Goal: Task Accomplishment & Management: Use online tool/utility

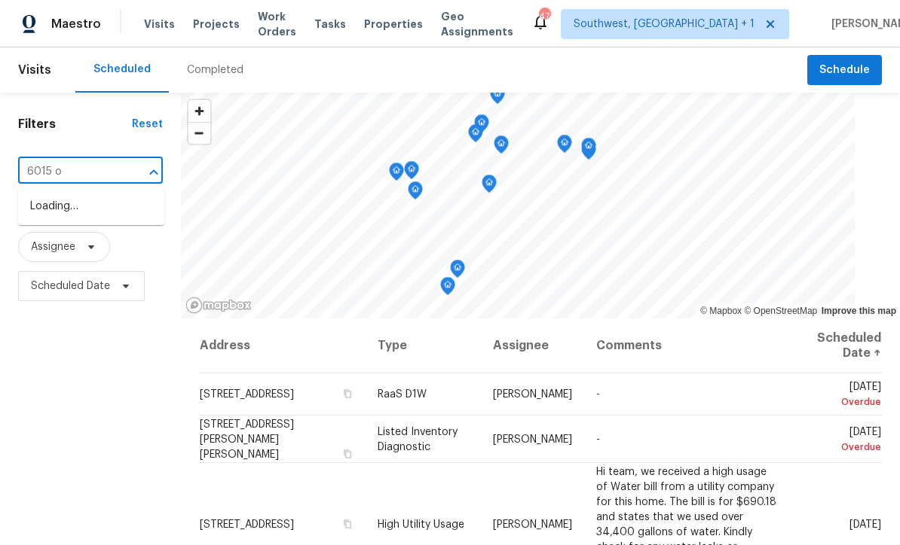
type input "6015 ol"
click at [44, 219] on li "[STREET_ADDRESS]" at bounding box center [91, 206] width 146 height 25
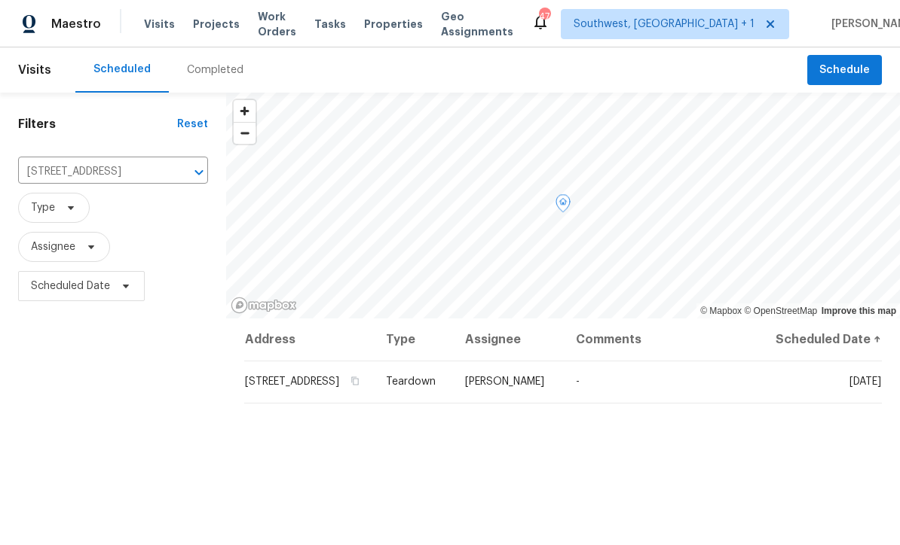
click at [0, 0] on span at bounding box center [0, 0] width 0 height 0
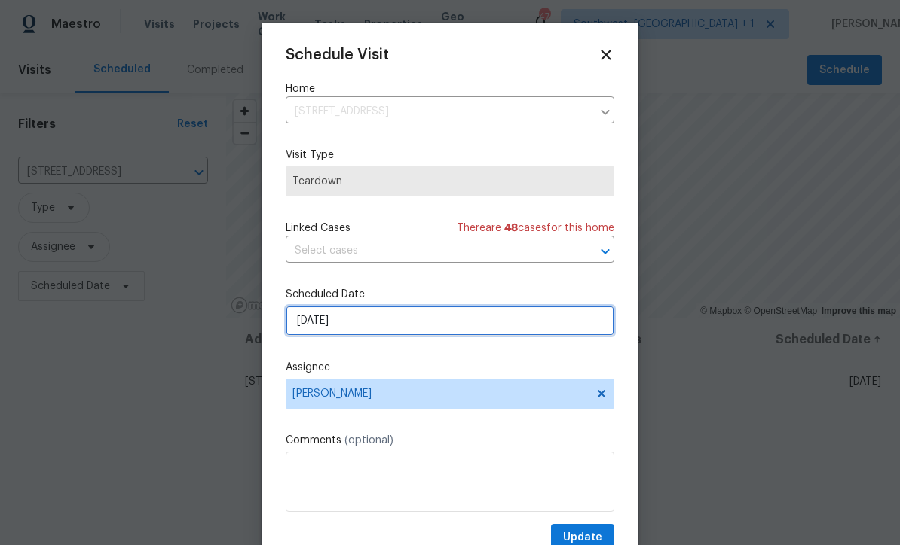
click at [397, 328] on input "[DATE]" at bounding box center [450, 321] width 328 height 30
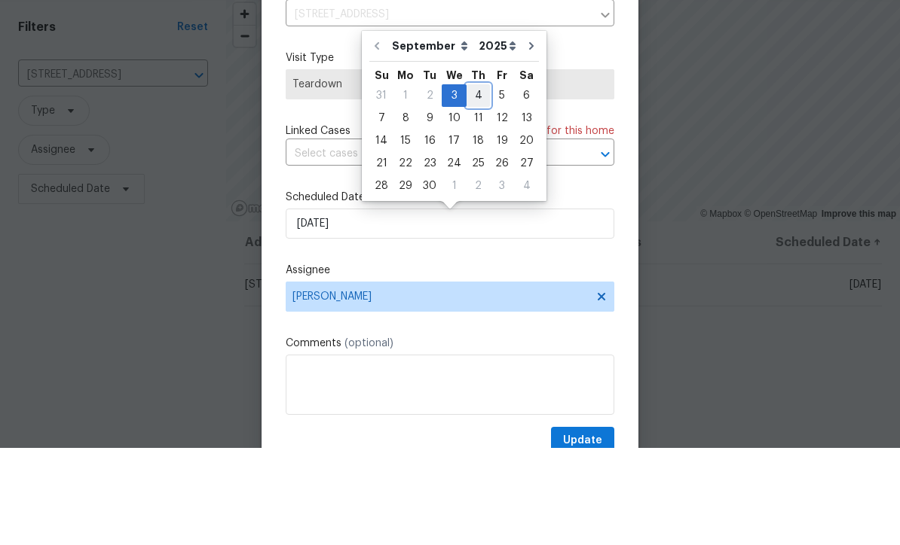
click at [479, 182] on div "4" at bounding box center [477, 192] width 23 height 21
type input "[DATE]"
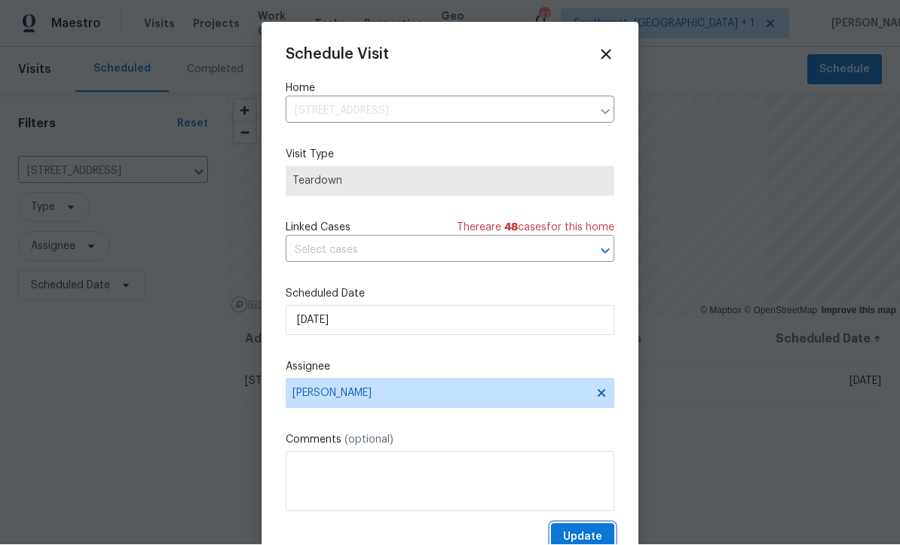
click at [585, 538] on span "Update" at bounding box center [582, 538] width 39 height 19
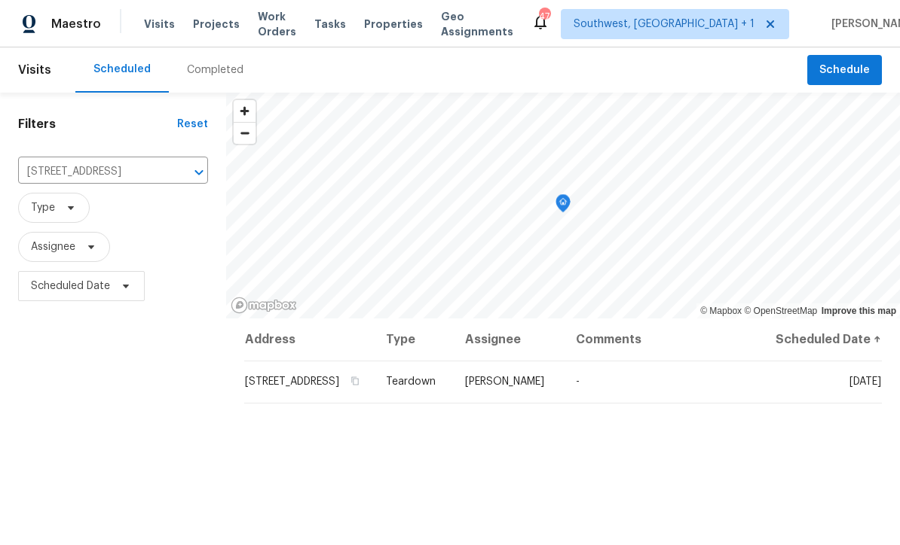
click at [87, 160] on input "[STREET_ADDRESS]" at bounding box center [92, 171] width 148 height 23
type input "11228 white"
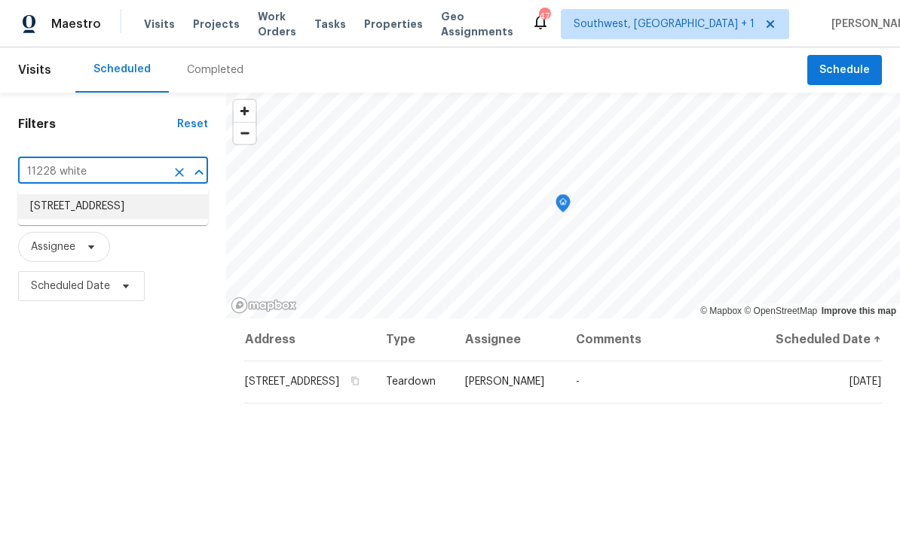
click at [57, 194] on li "[STREET_ADDRESS]" at bounding box center [113, 206] width 190 height 25
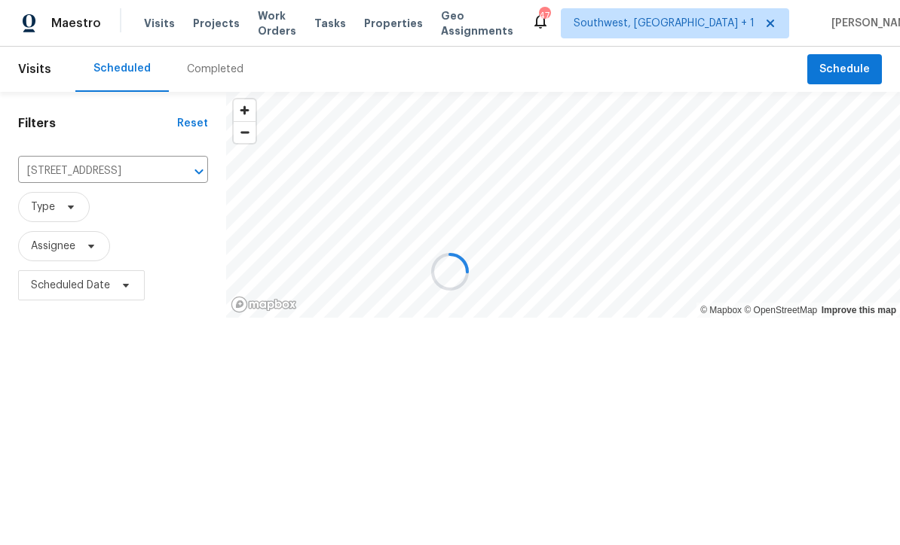
scroll to position [1, 0]
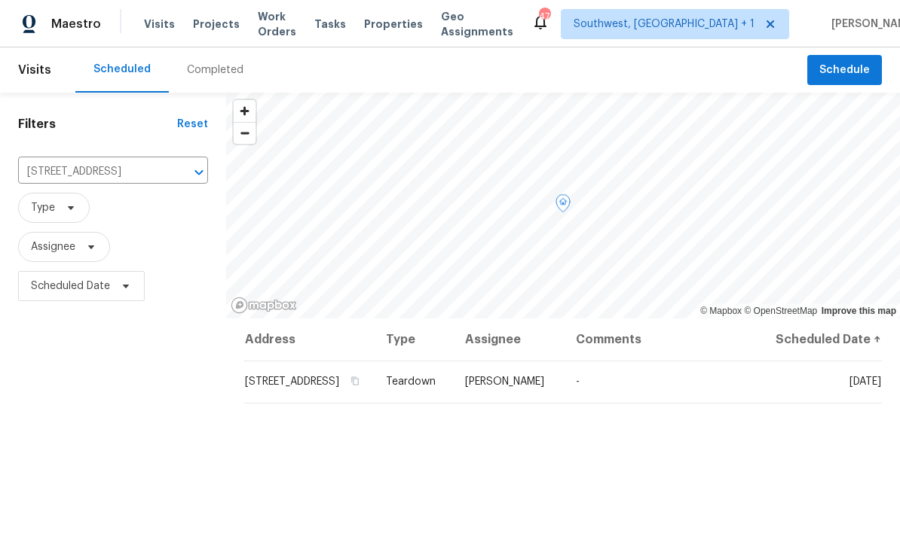
click at [0, 0] on icon at bounding box center [0, 0] width 0 height 0
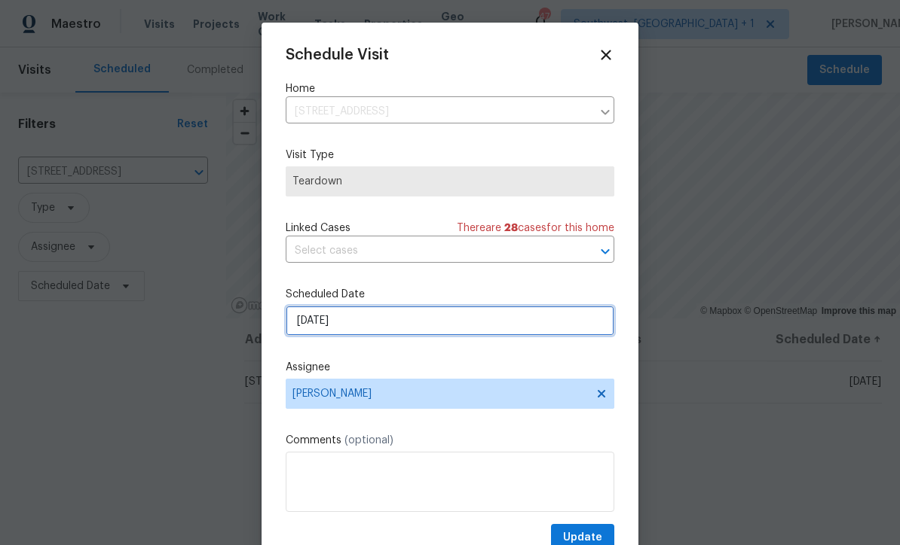
click at [407, 331] on input "[DATE]" at bounding box center [450, 321] width 328 height 30
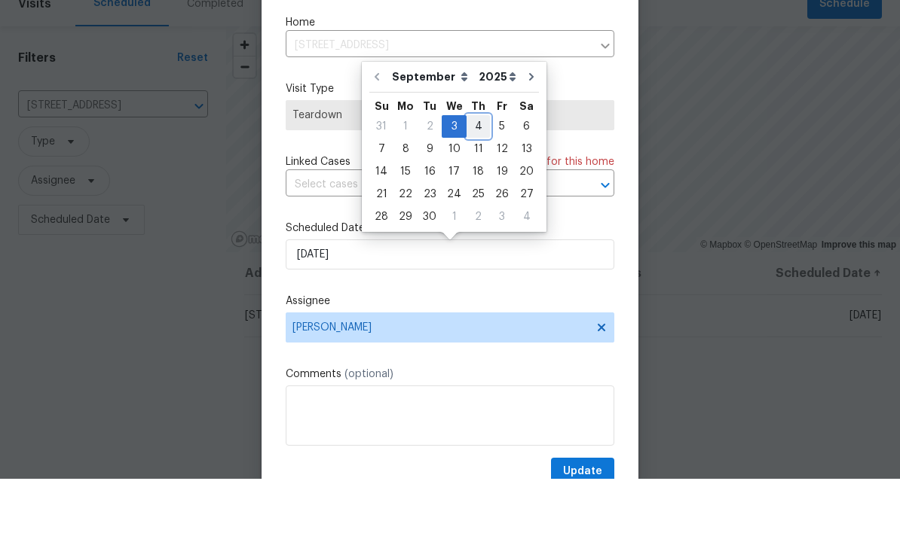
click at [478, 182] on div "4" at bounding box center [477, 192] width 23 height 21
type input "[DATE]"
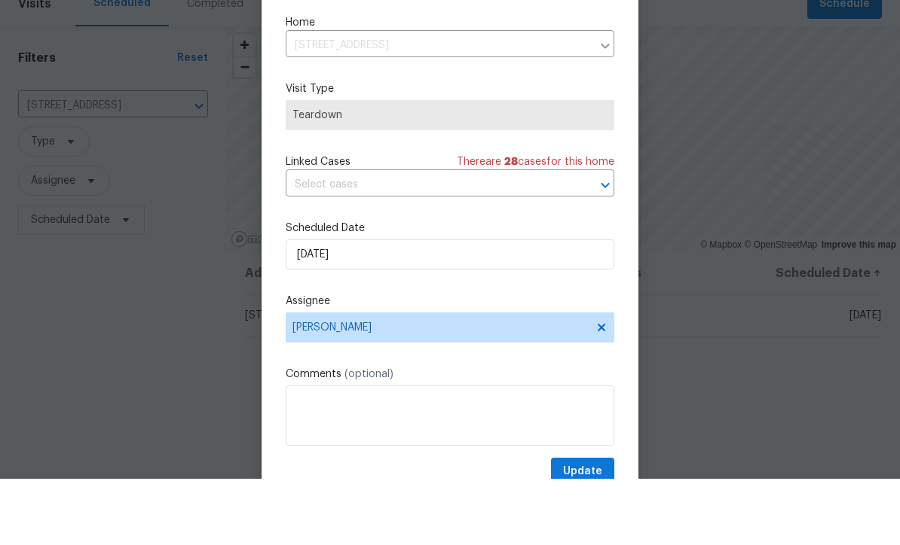
scroll to position [50, 0]
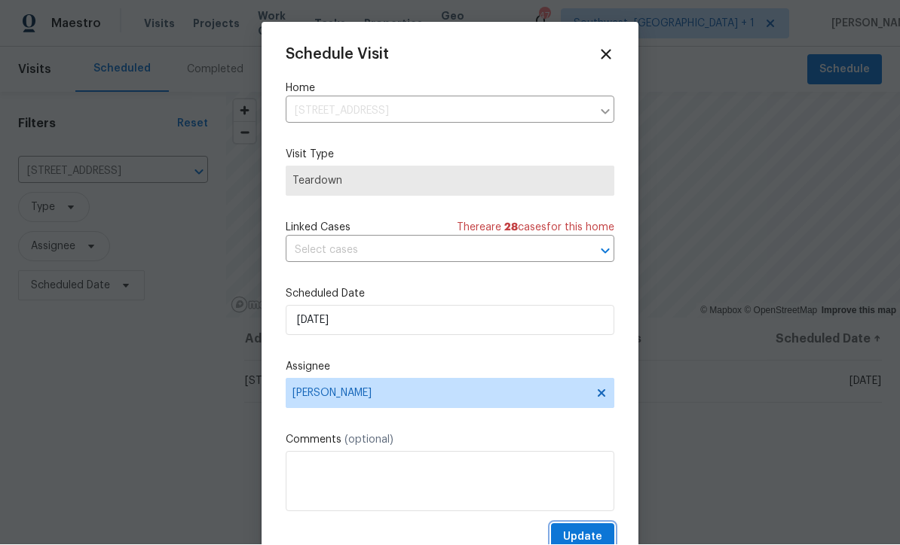
click at [586, 534] on span "Update" at bounding box center [582, 538] width 39 height 19
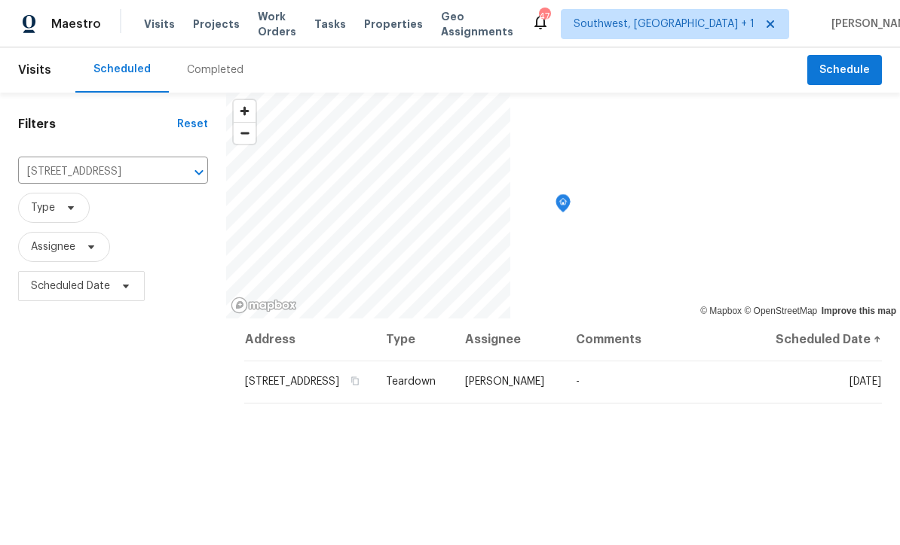
scroll to position [0, 0]
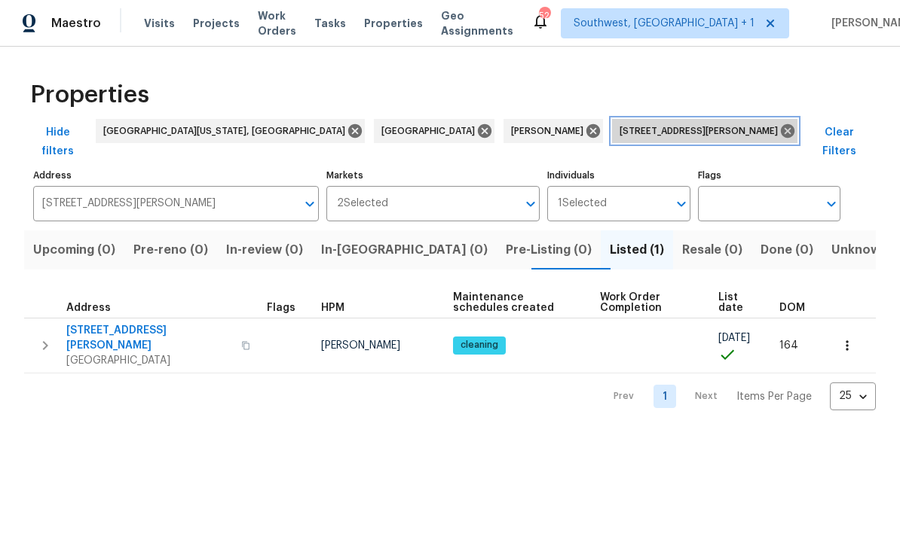
click at [780, 132] on icon at bounding box center [787, 132] width 14 height 14
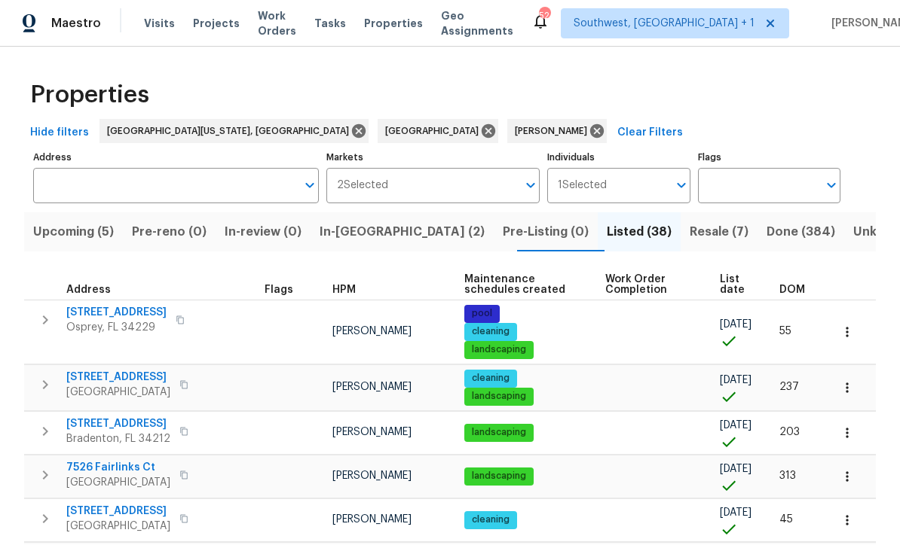
scroll to position [1, 0]
click at [54, 240] on span "Upcoming (5)" at bounding box center [73, 232] width 81 height 21
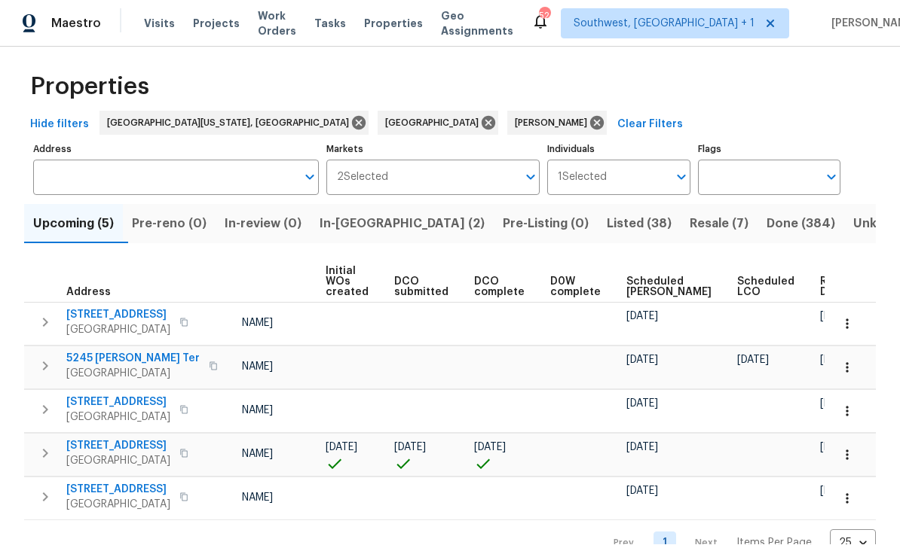
scroll to position [0, 108]
click at [820, 277] on span "Ready Date" at bounding box center [836, 287] width 33 height 21
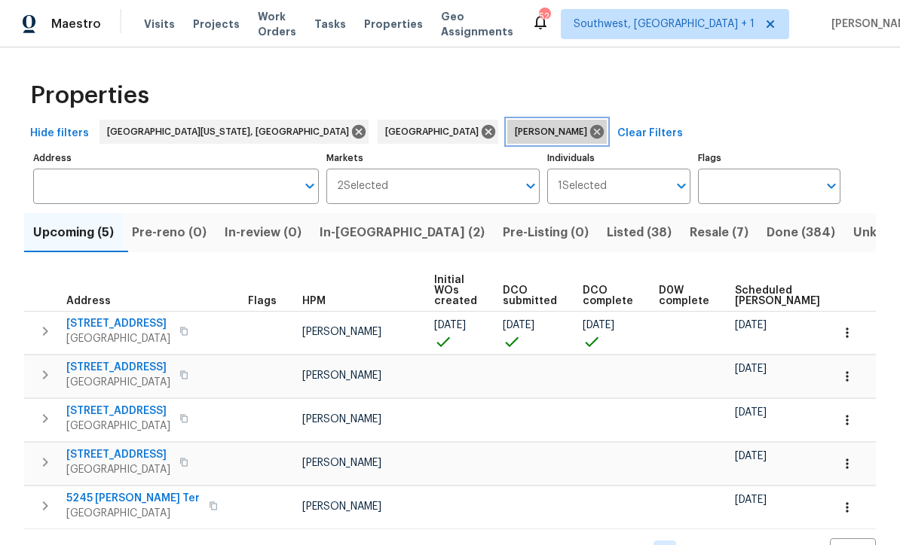
click at [588, 139] on icon at bounding box center [596, 132] width 17 height 17
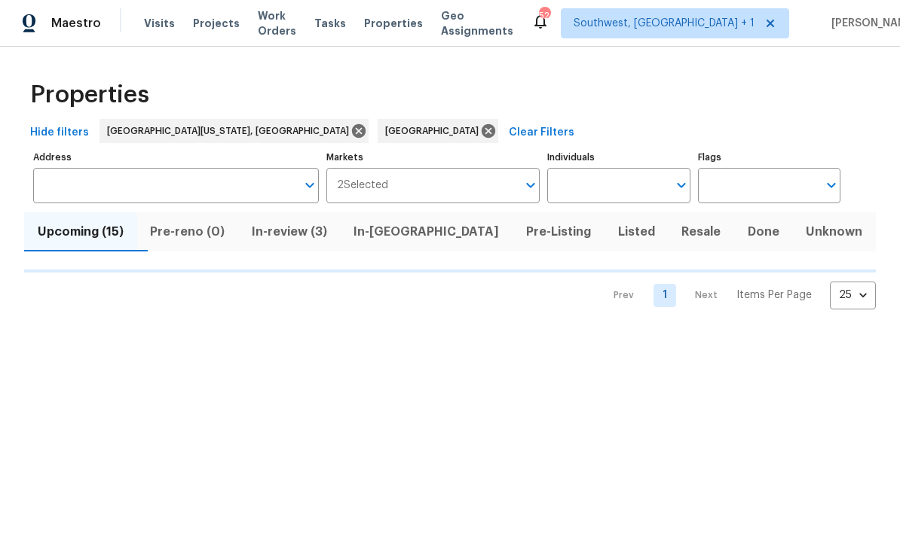
click at [619, 182] on input "Individuals" at bounding box center [607, 186] width 120 height 35
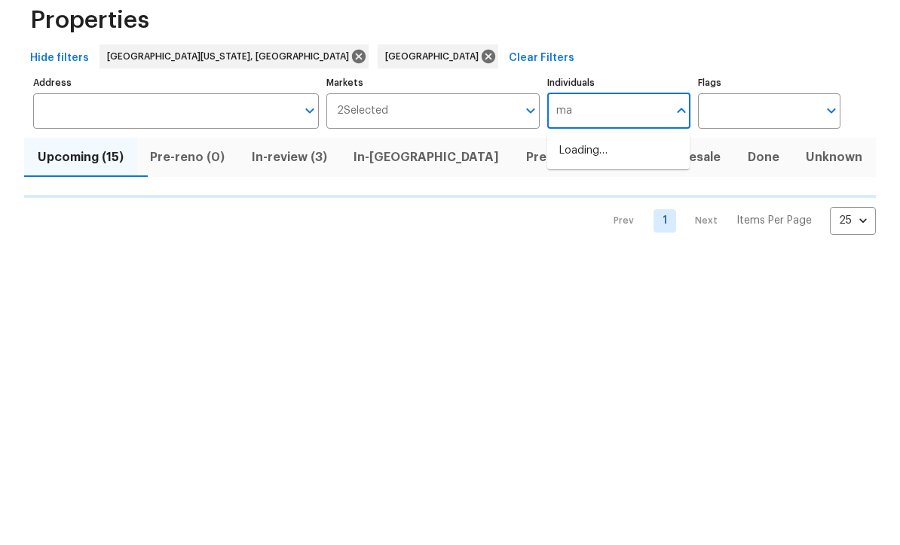
type input "mat"
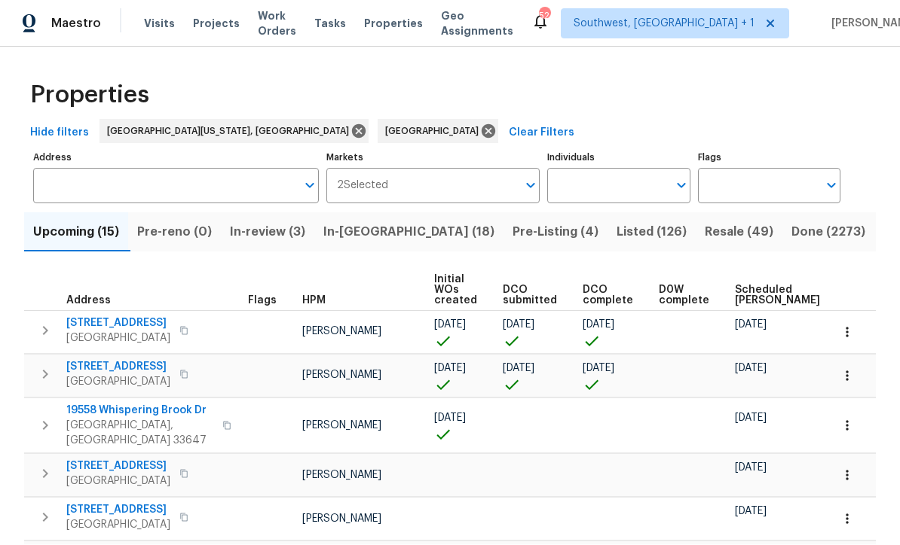
scroll to position [1, 0]
click at [603, 188] on input "Individuals" at bounding box center [607, 186] width 120 height 35
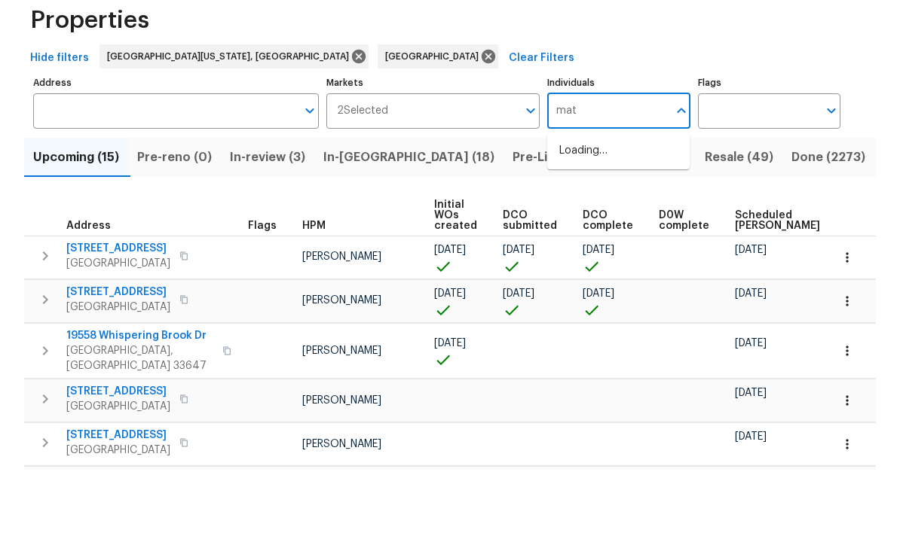
type input "mat"
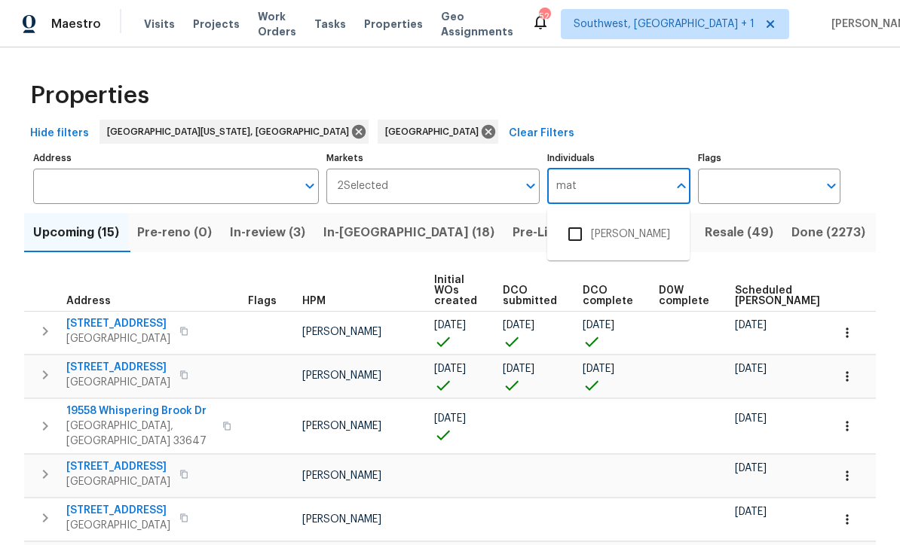
click at [582, 218] on input "checkbox" at bounding box center [575, 234] width 32 height 32
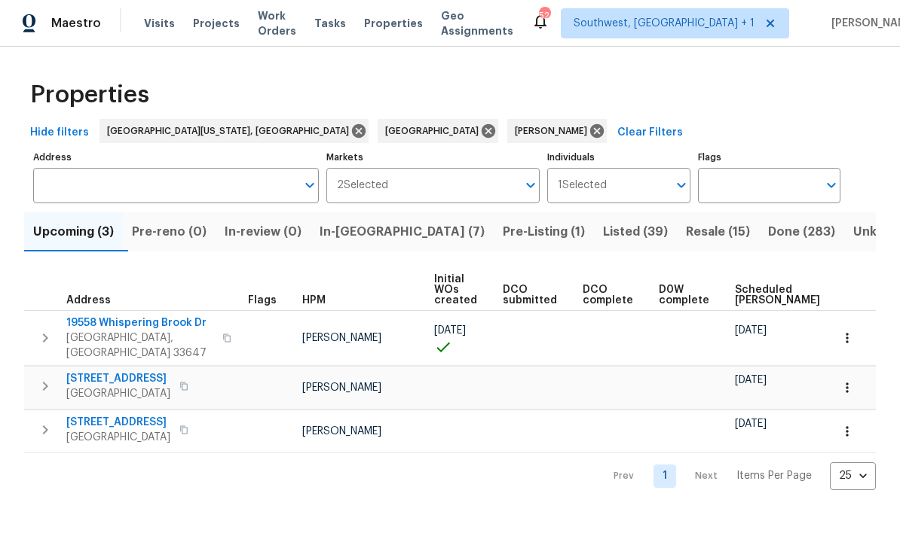
click at [371, 234] on span "In-reno (7)" at bounding box center [401, 232] width 165 height 21
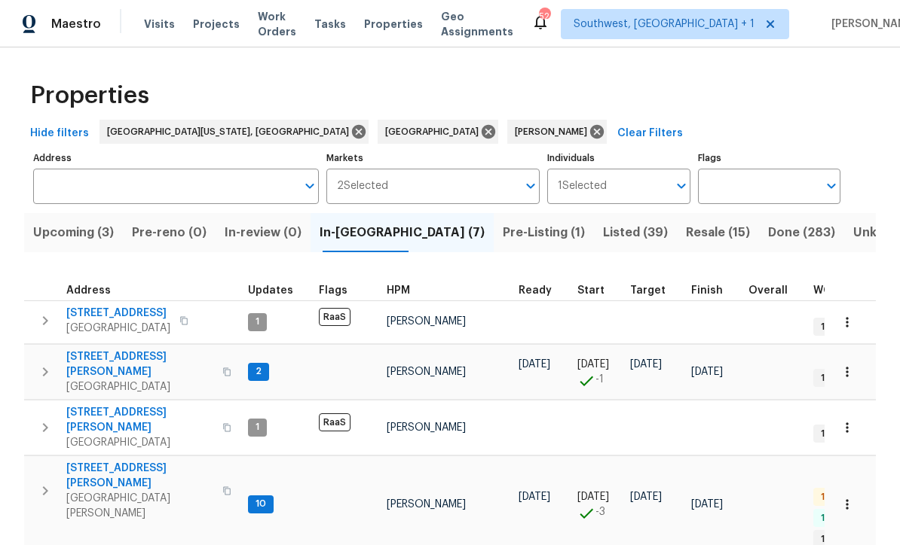
click at [72, 234] on span "Upcoming (3)" at bounding box center [73, 232] width 81 height 21
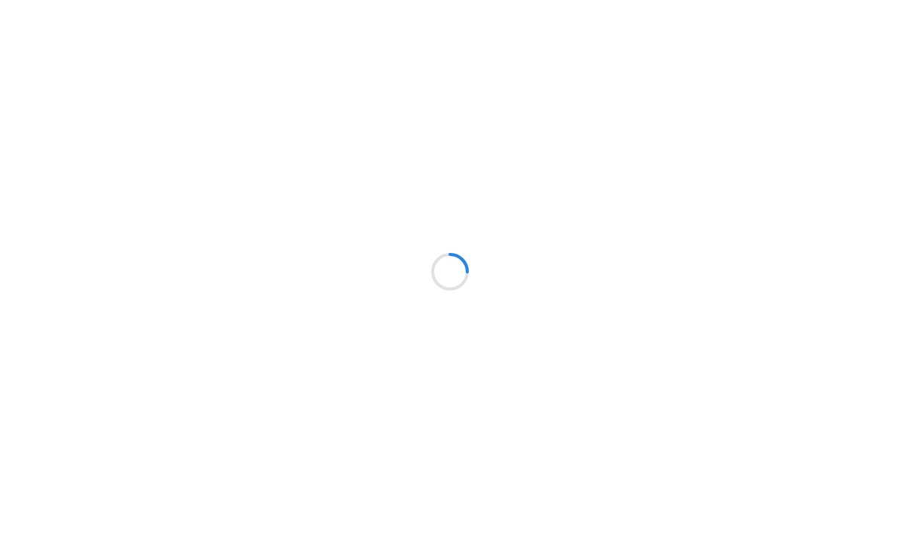
scroll to position [1, 0]
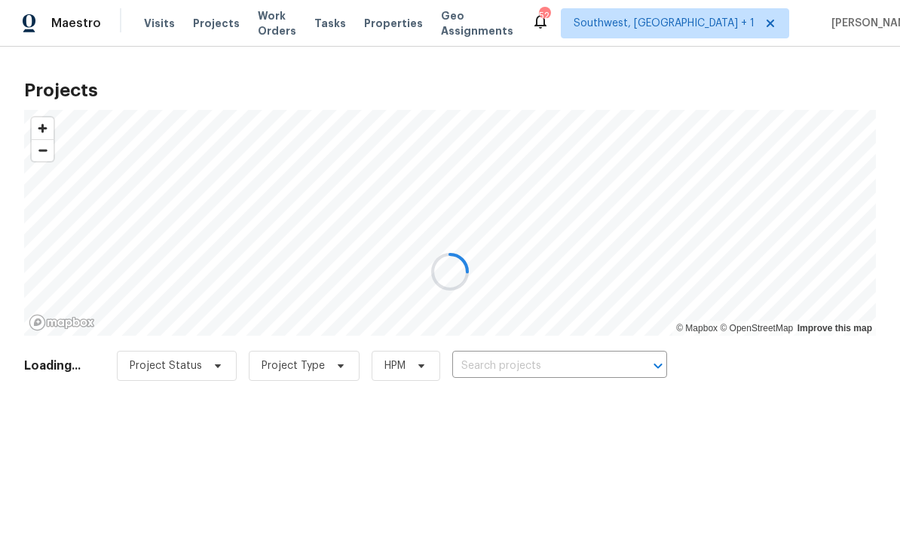
click at [591, 371] on div at bounding box center [450, 272] width 900 height 545
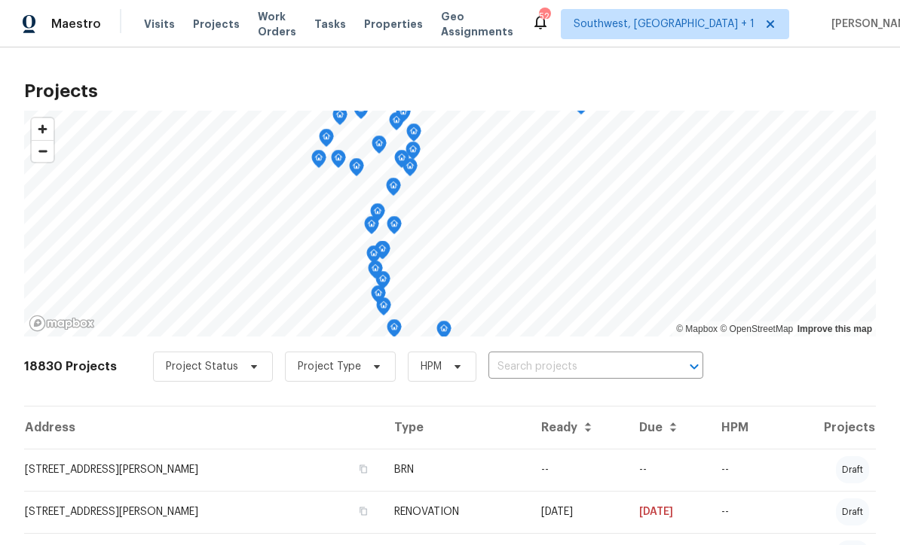
click at [539, 371] on input "text" at bounding box center [574, 367] width 173 height 23
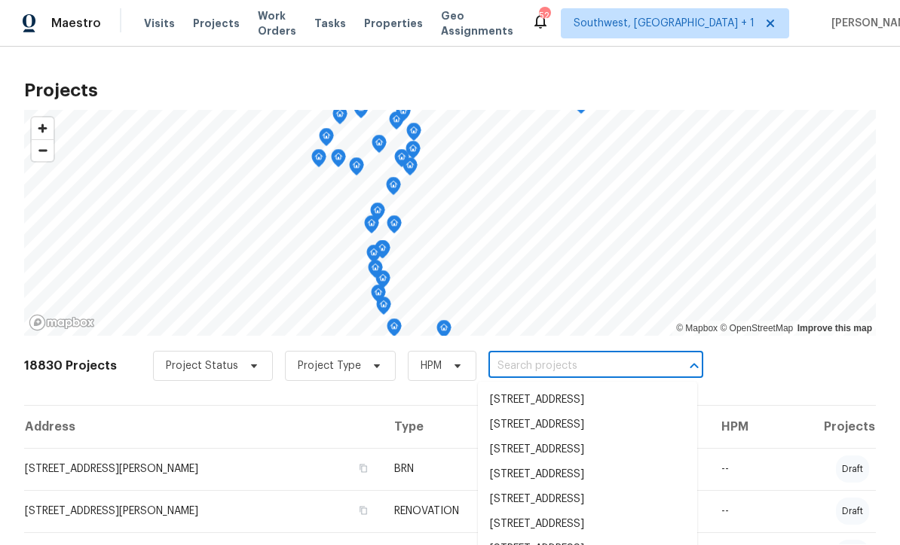
scroll to position [0, 0]
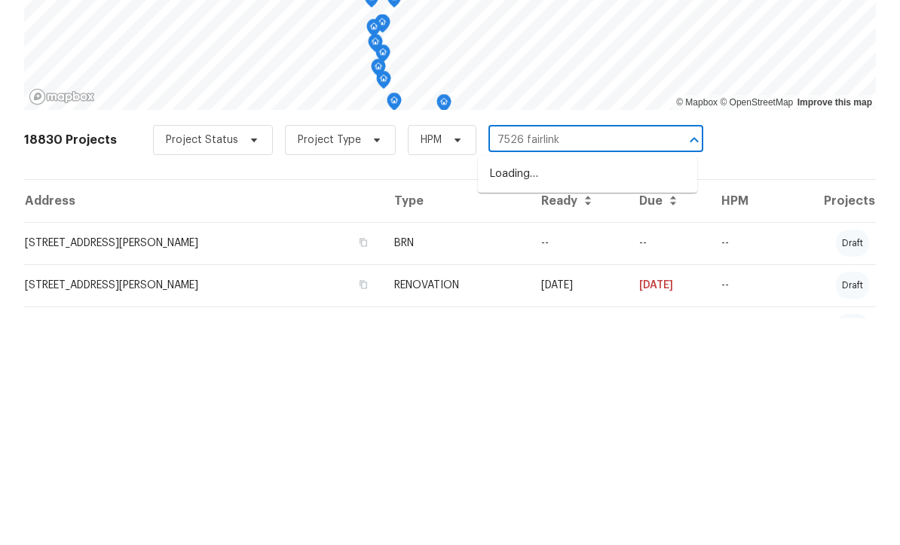
type input "7526 fairlinks"
click at [603, 389] on li "7526 Fairlinks Ct, Sarasota, FL 34243" at bounding box center [587, 401] width 219 height 25
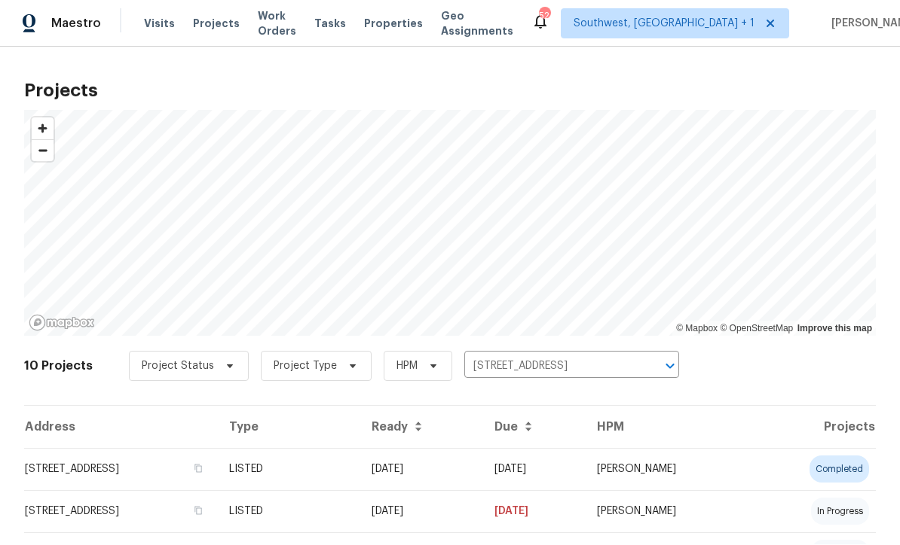
scroll to position [1, 0]
click at [452, 473] on td "08/18/25" at bounding box center [420, 470] width 123 height 42
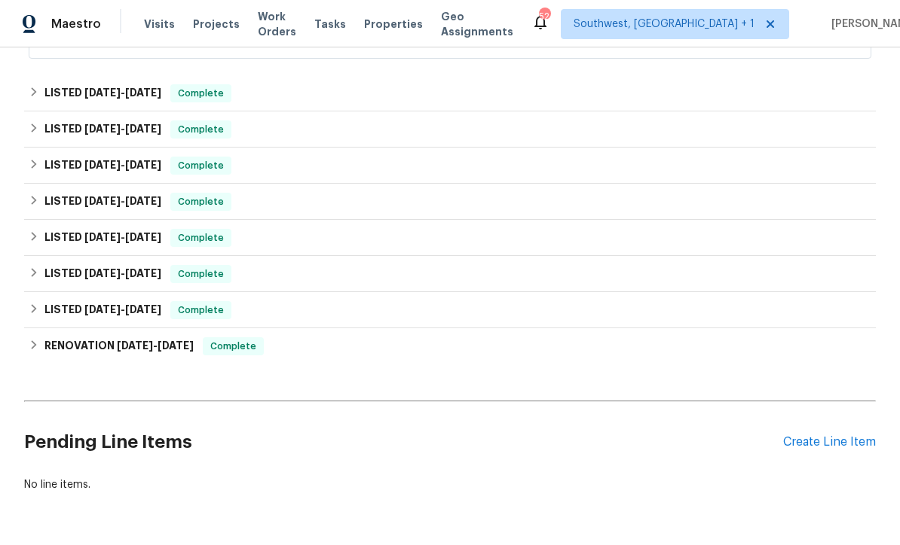
scroll to position [565, 0]
click at [835, 441] on div "Create Line Item" at bounding box center [829, 443] width 93 height 14
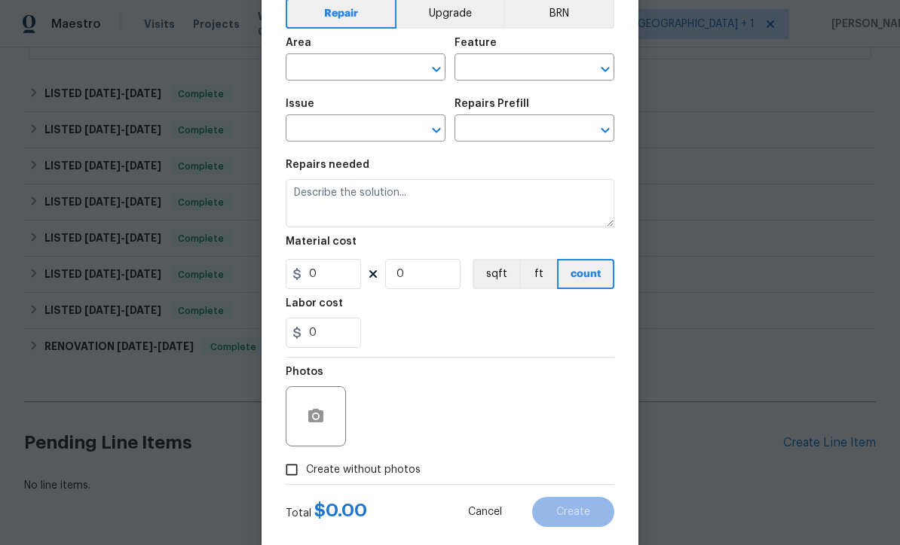
scroll to position [75, 0]
click at [383, 71] on input "text" at bounding box center [345, 67] width 118 height 23
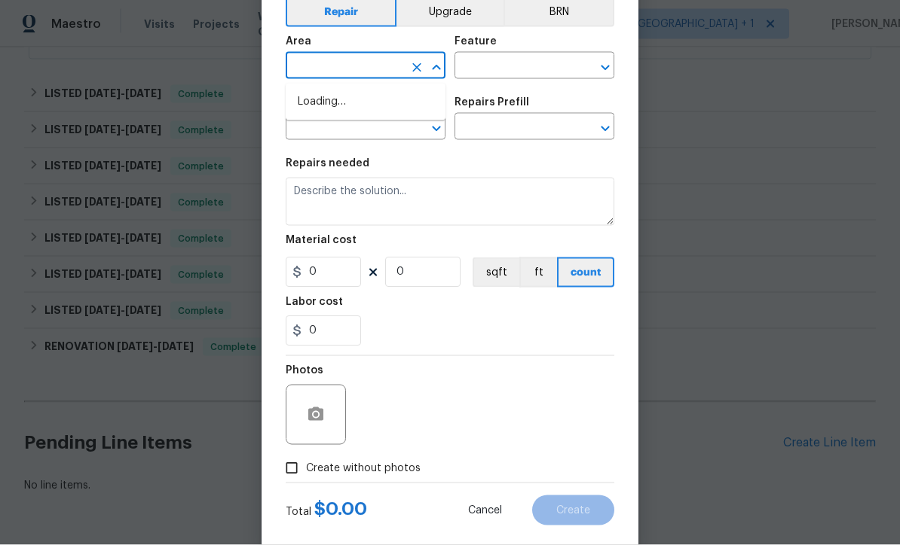
click at [379, 72] on input "text" at bounding box center [345, 67] width 118 height 23
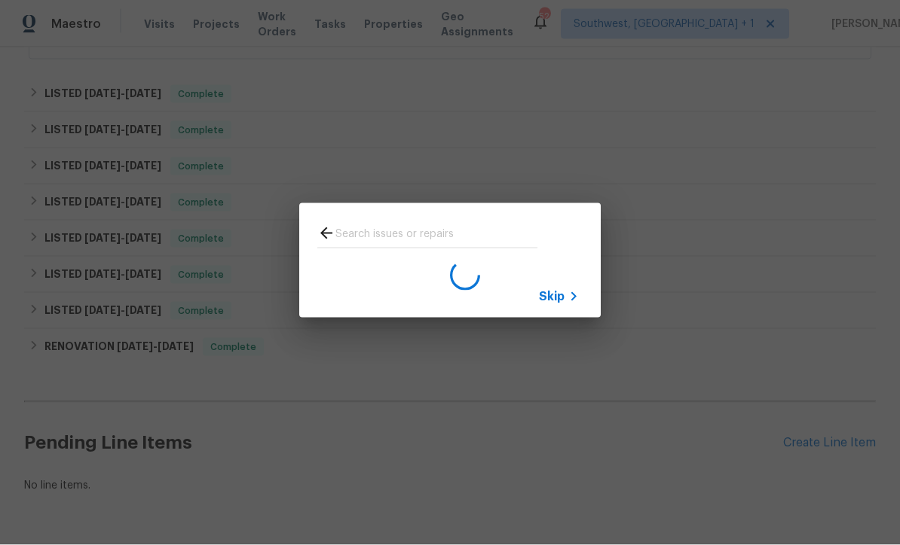
scroll to position [1, 0]
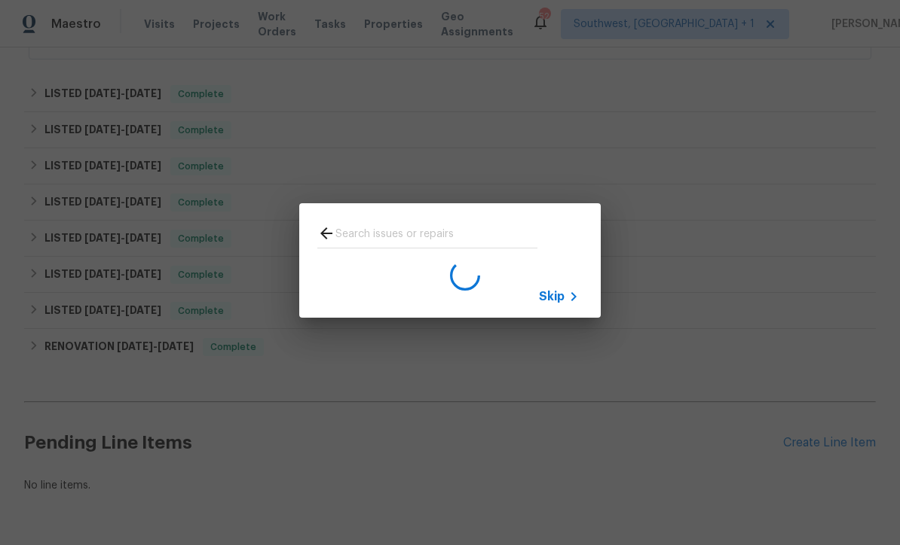
click at [554, 305] on div "Skip" at bounding box center [561, 297] width 44 height 18
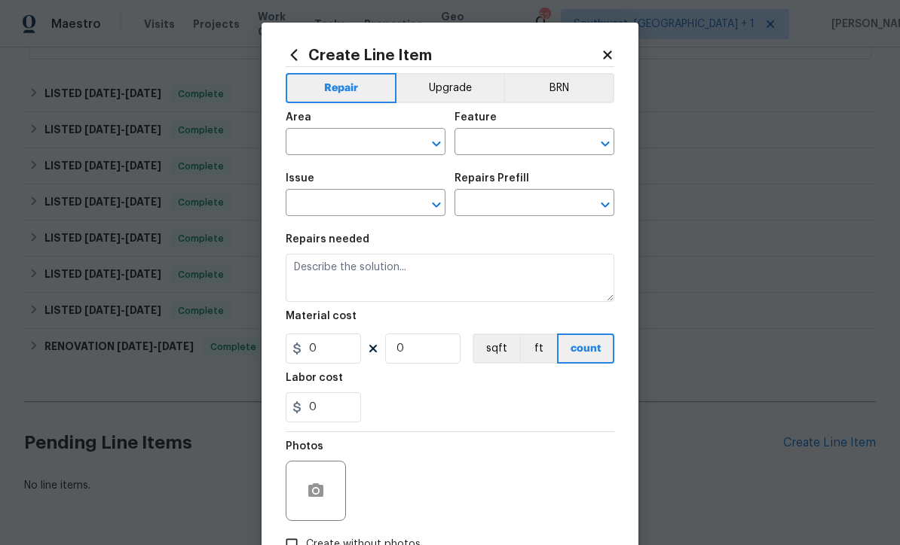
click at [298, 133] on input "text" at bounding box center [345, 143] width 118 height 23
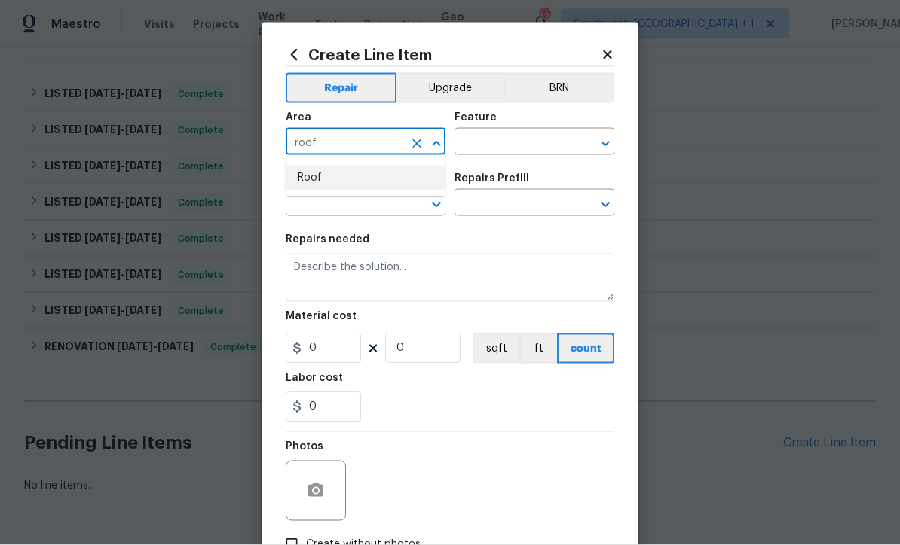
click at [314, 183] on li "Roof" at bounding box center [366, 178] width 160 height 25
type input "Roof"
click at [513, 144] on input "text" at bounding box center [513, 143] width 118 height 23
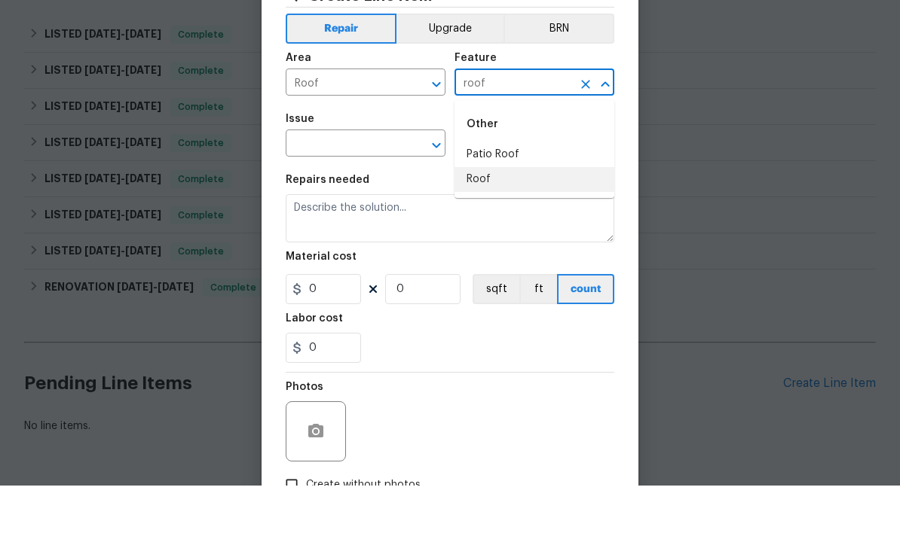
click at [487, 227] on li "Roof" at bounding box center [534, 239] width 160 height 25
type input "Roof"
click at [302, 193] on input "text" at bounding box center [345, 204] width 118 height 23
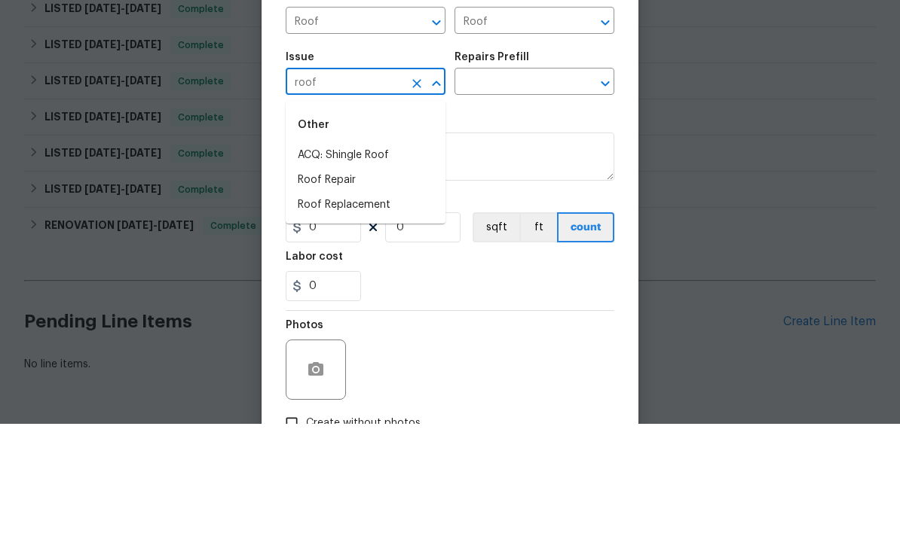
click at [337, 314] on li "Roof Replacement" at bounding box center [366, 326] width 160 height 25
type input "Roof Replacement"
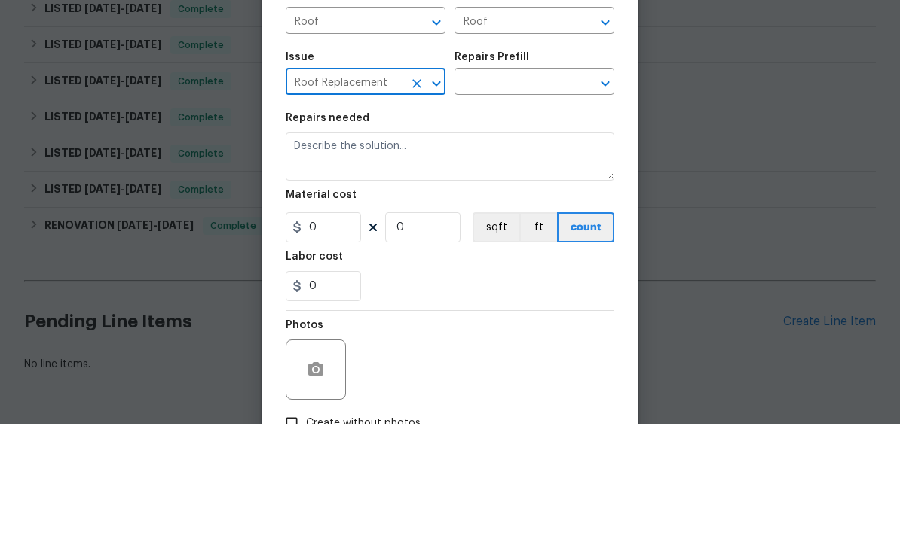
click at [421, 197] on icon "Clear" at bounding box center [416, 204] width 15 height 15
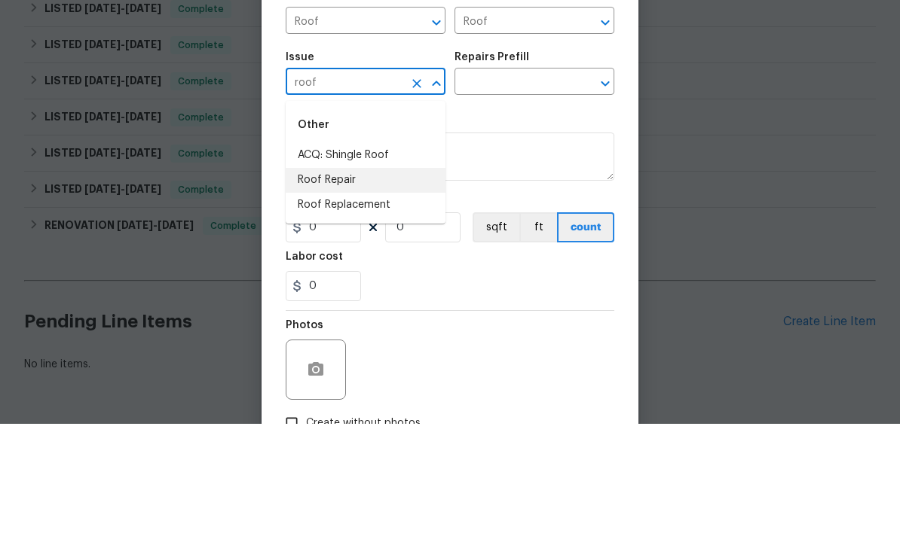
click at [340, 289] on li "Roof Repair" at bounding box center [366, 301] width 160 height 25
type input "Roof Repair"
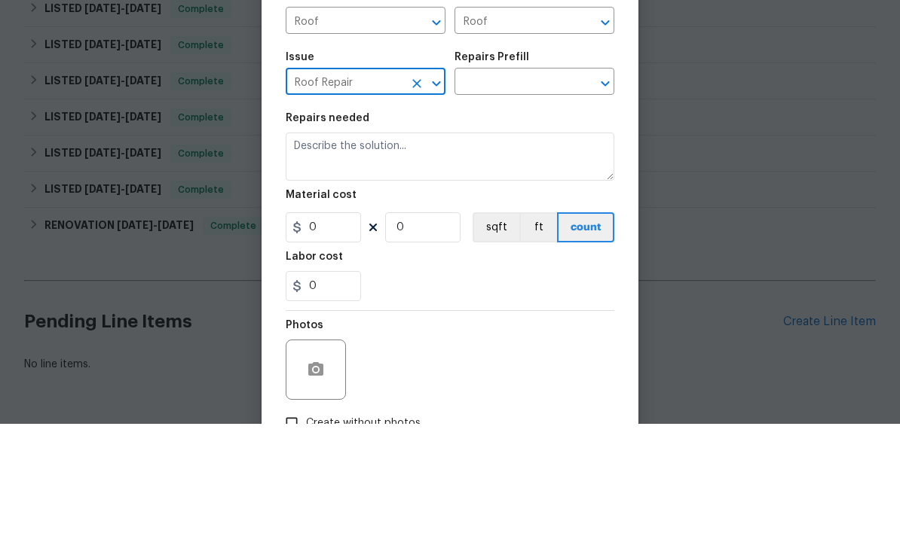
click at [542, 193] on input "text" at bounding box center [513, 204] width 118 height 23
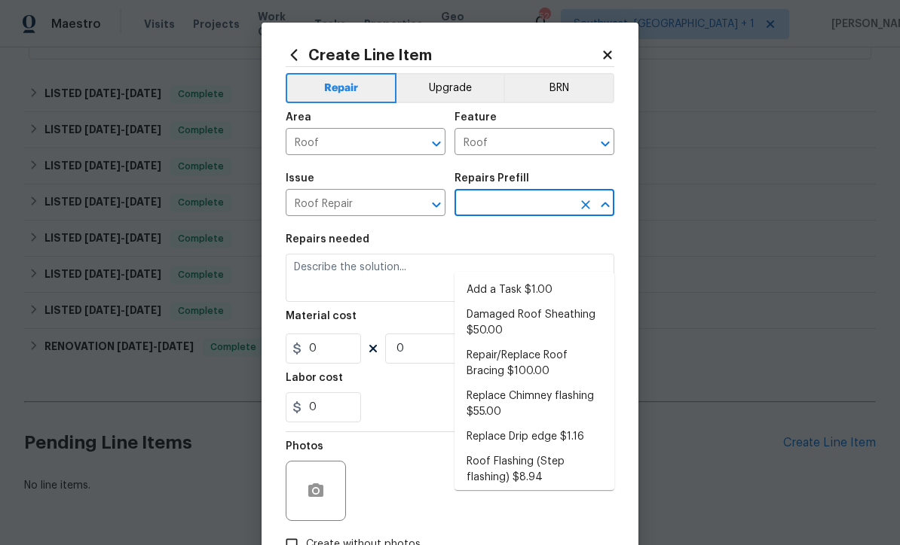
click at [517, 278] on li "Add a Task $1.00" at bounding box center [534, 290] width 160 height 25
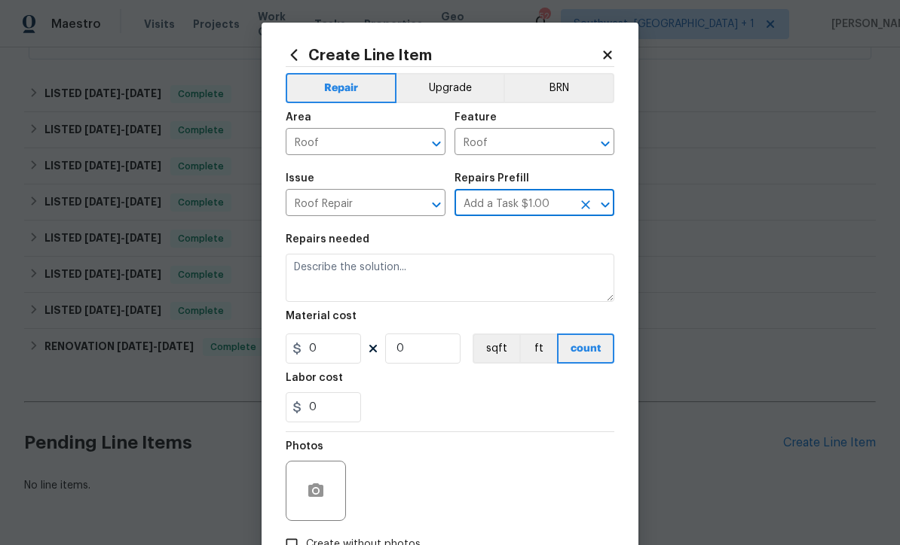
type input "Add a Task $1.00"
type input "Eaves and Trim"
type textarea "HPM to detail"
type input "1"
type input "Add a Task $1.00"
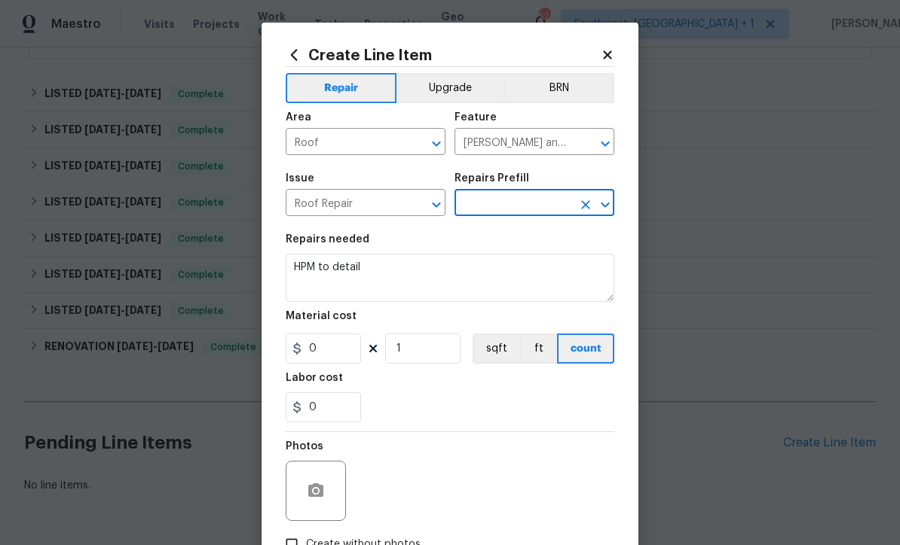
type input "1"
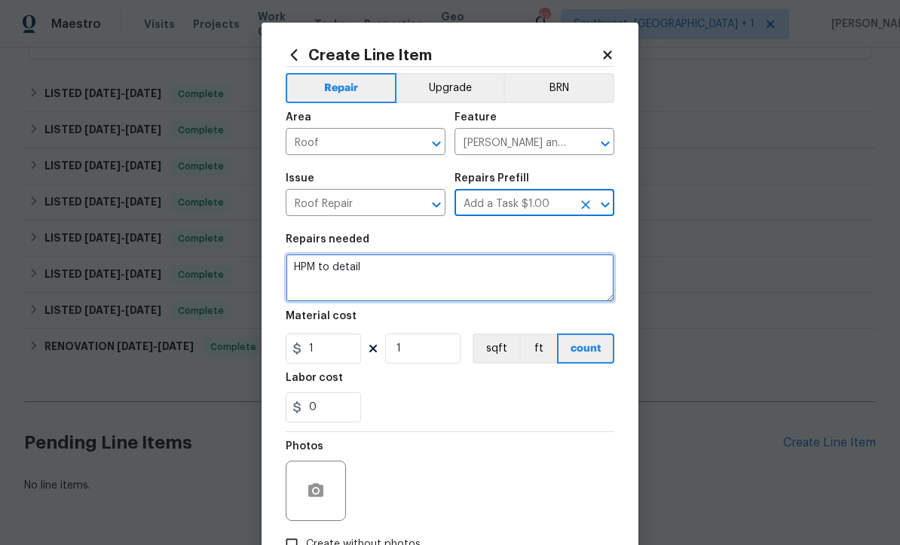
click at [430, 278] on textarea "HPM to detail" at bounding box center [450, 278] width 328 height 48
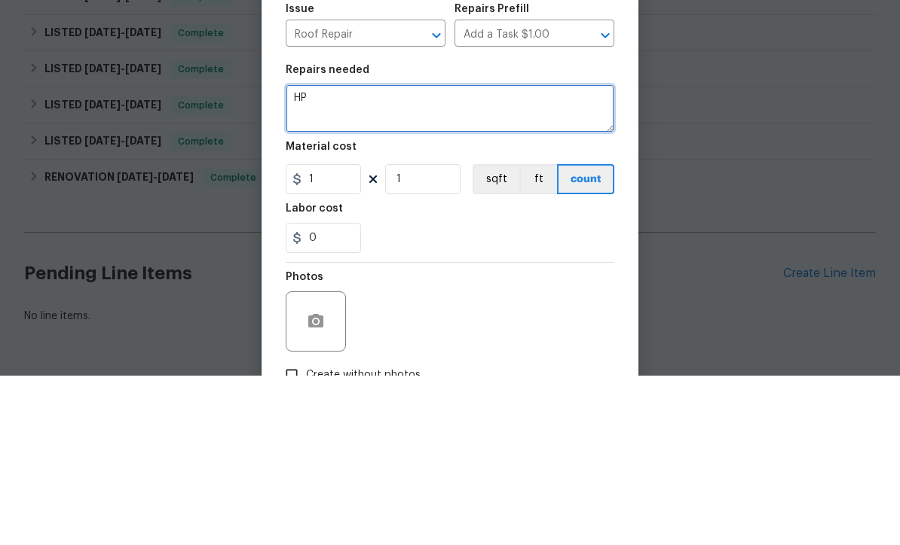
type textarea "H"
click at [478, 254] on textarea "Please inspect tile roof. Water staining in back sunroom on right hand side." at bounding box center [450, 278] width 328 height 48
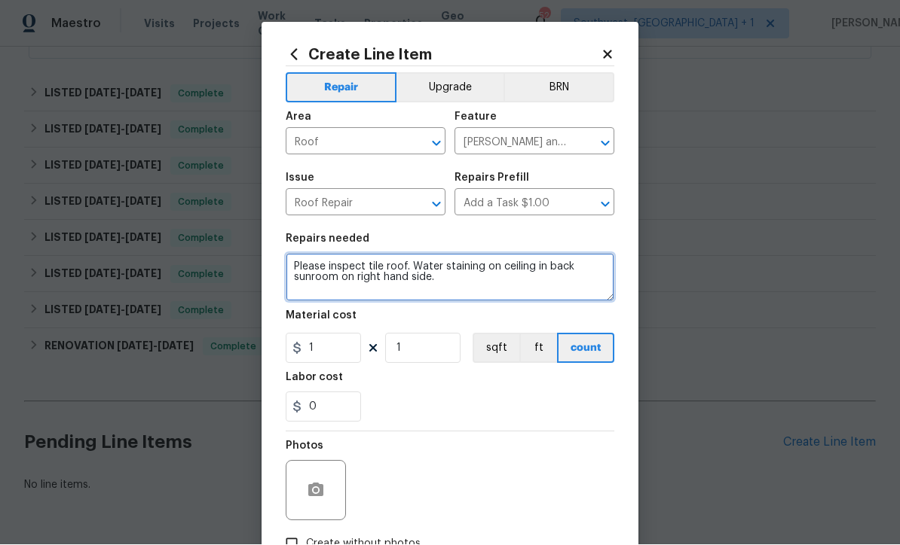
type textarea "Please inspect tile roof. Water staining on ceiling in back sunroom on right ha…"
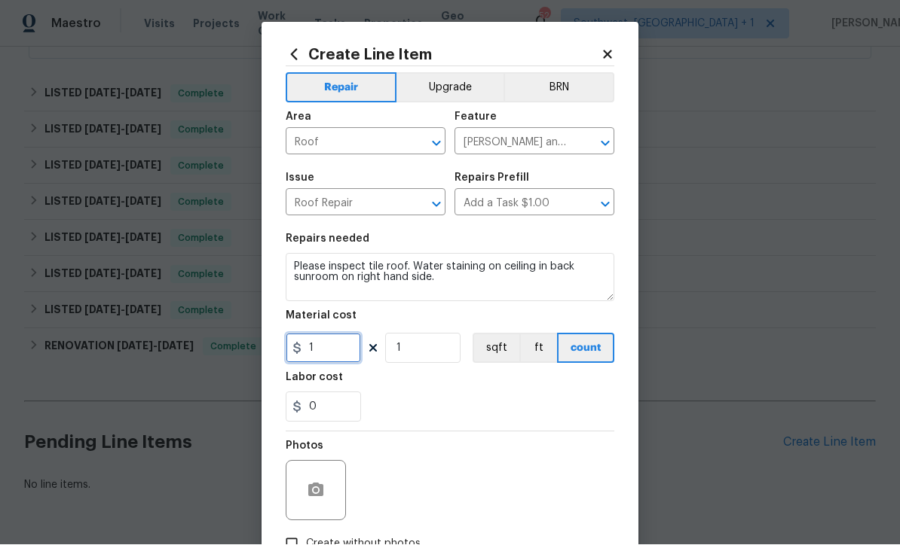
click at [328, 357] on input "1" at bounding box center [323, 349] width 75 height 30
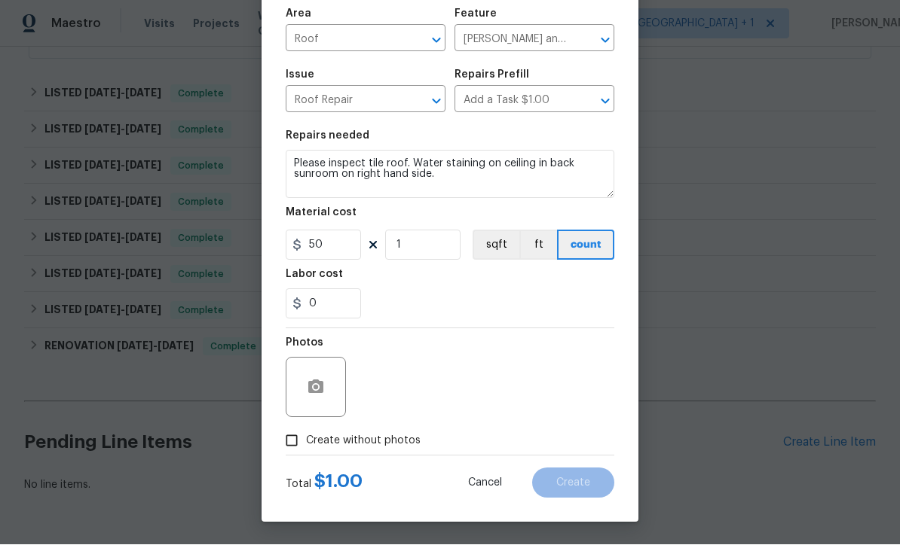
scroll to position [106, 0]
type input "50"
click at [287, 444] on div "Photos Create without photos" at bounding box center [450, 392] width 328 height 127
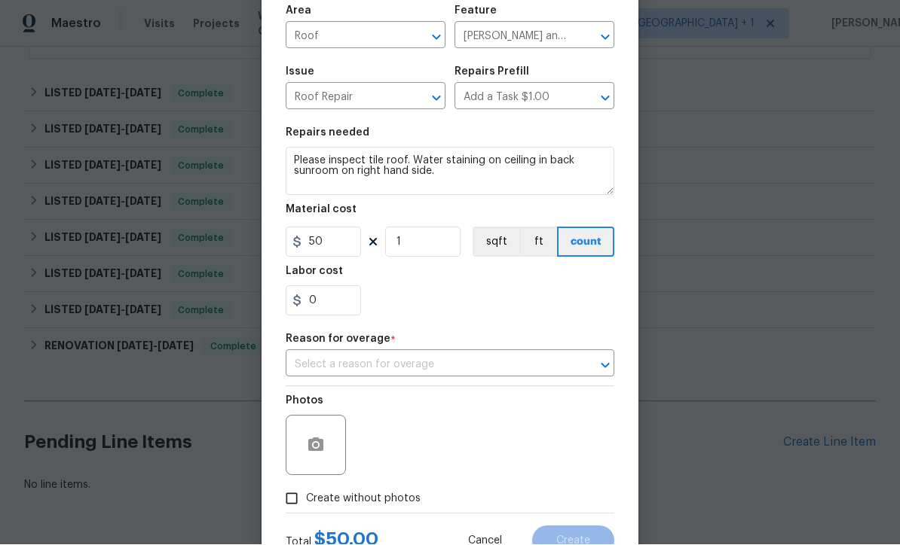
click at [490, 395] on div "Photos" at bounding box center [450, 436] width 328 height 98
click at [450, 374] on input "text" at bounding box center [429, 365] width 286 height 23
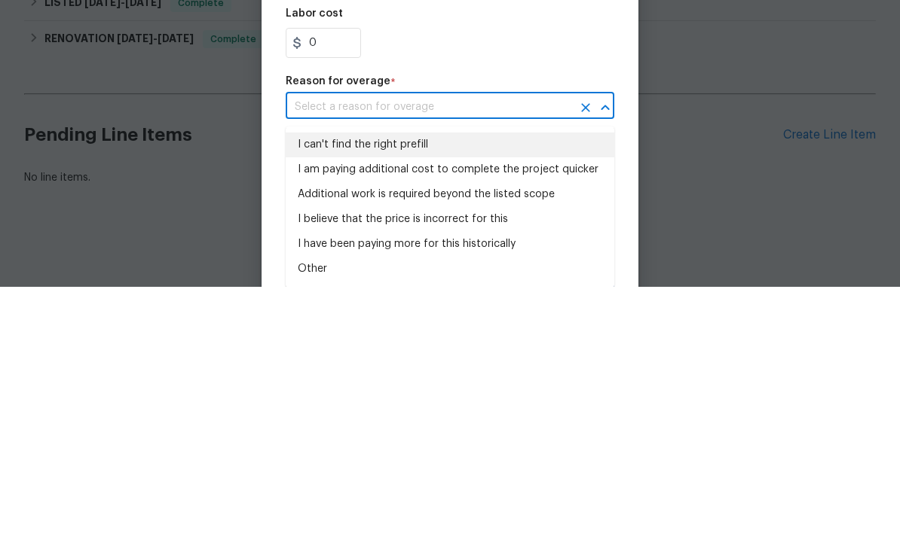
click at [396, 391] on li "I can't find the right prefill" at bounding box center [450, 403] width 328 height 25
type input "I can't find the right prefill"
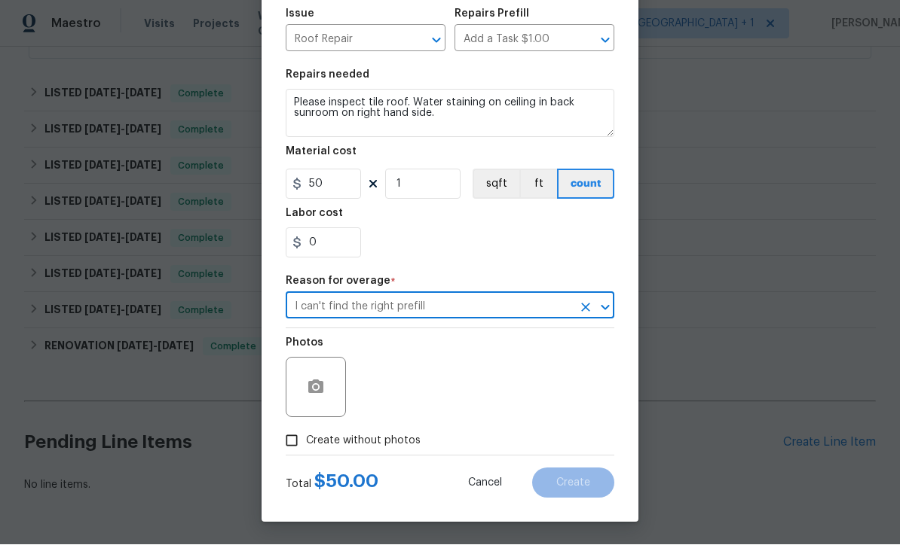
scroll to position [169, 0]
click at [298, 442] on input "Create without photos" at bounding box center [291, 441] width 29 height 29
checkbox input "true"
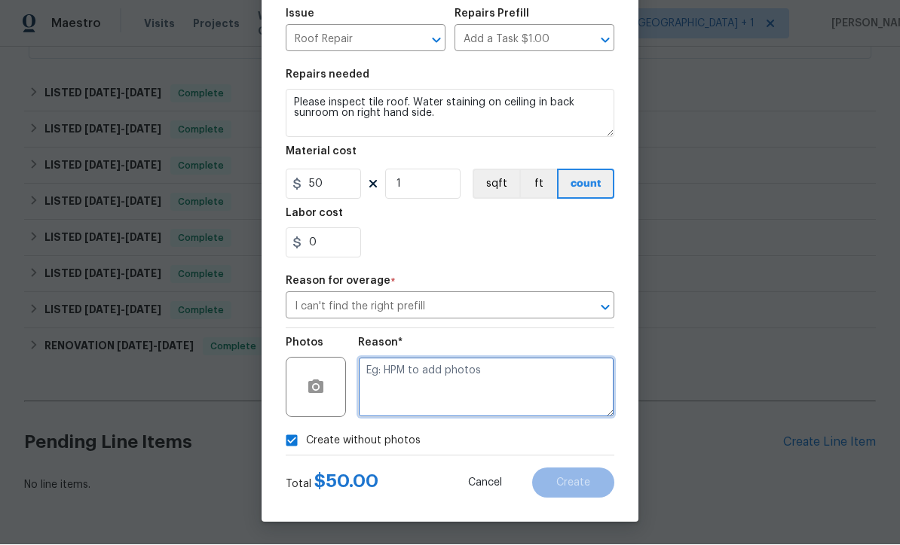
click at [435, 371] on textarea at bounding box center [486, 388] width 256 height 60
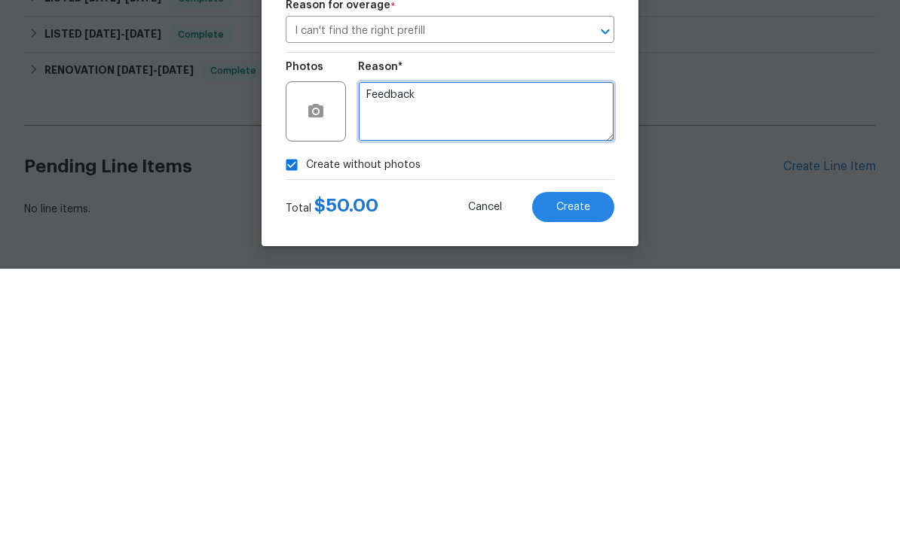
type textarea "Feedback"
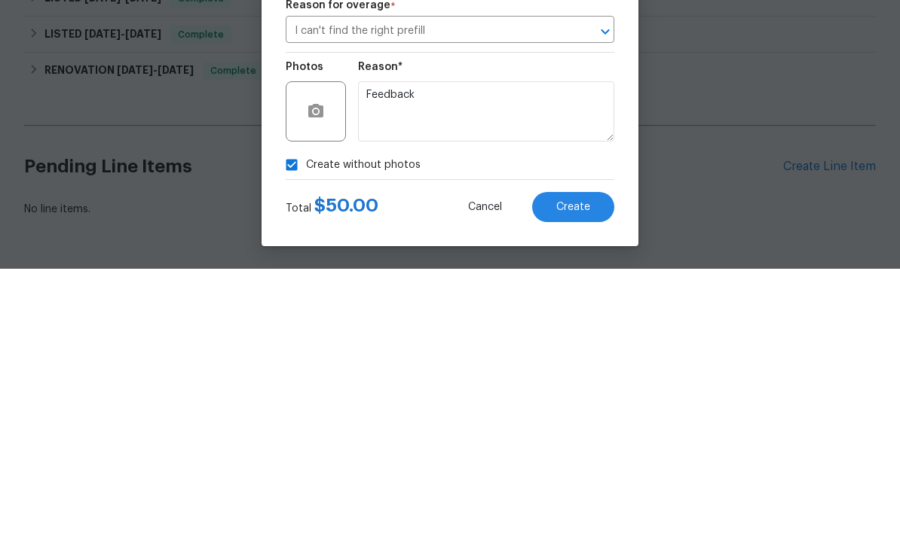
click at [586, 478] on span "Create" at bounding box center [573, 483] width 34 height 11
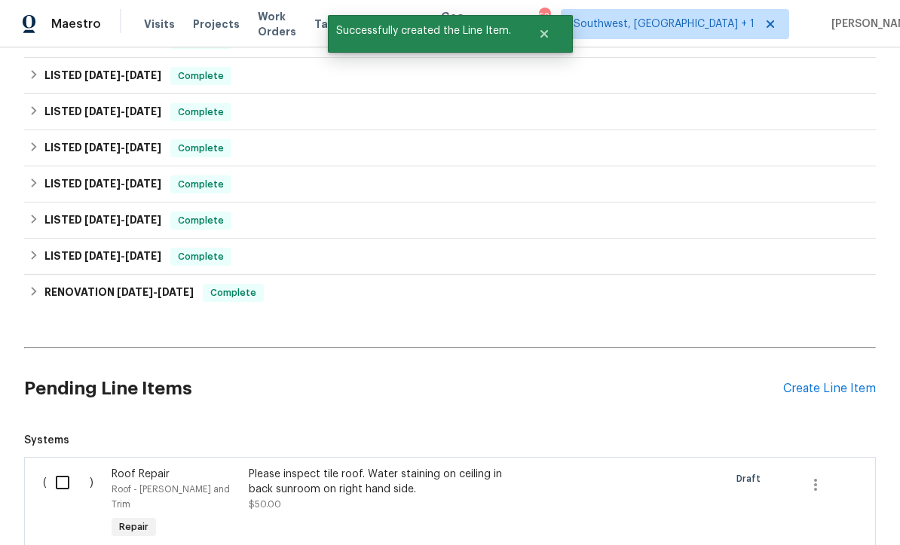
scroll to position [660, 0]
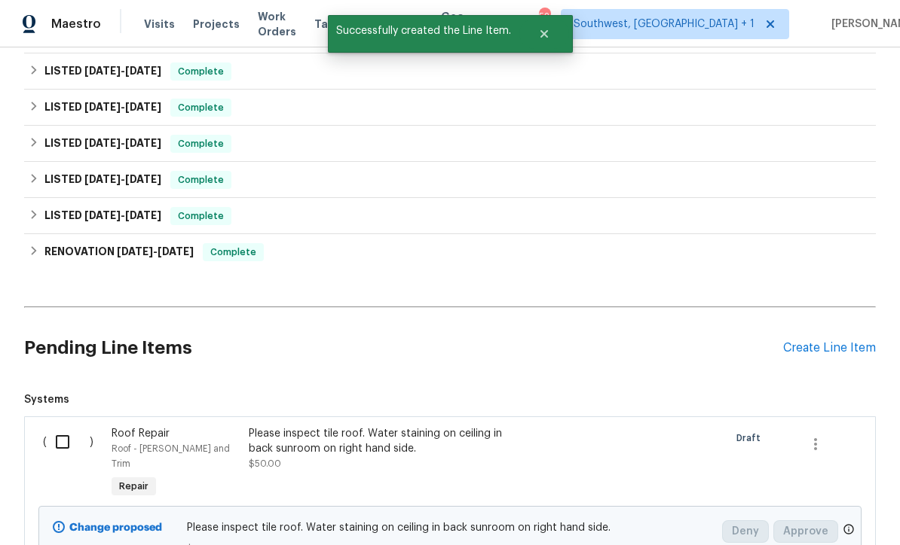
click at [60, 426] on input "checkbox" at bounding box center [68, 442] width 43 height 32
checkbox input "true"
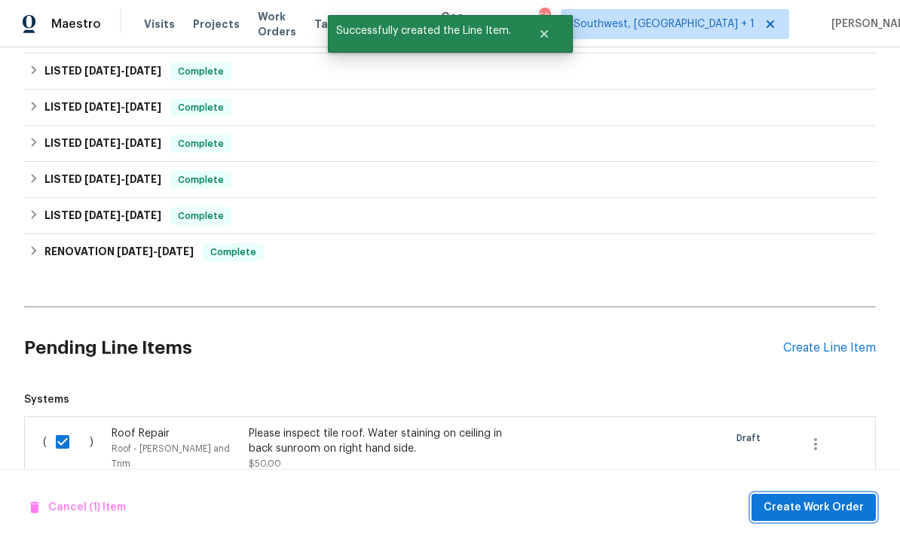
click at [833, 512] on span "Create Work Order" at bounding box center [813, 508] width 100 height 19
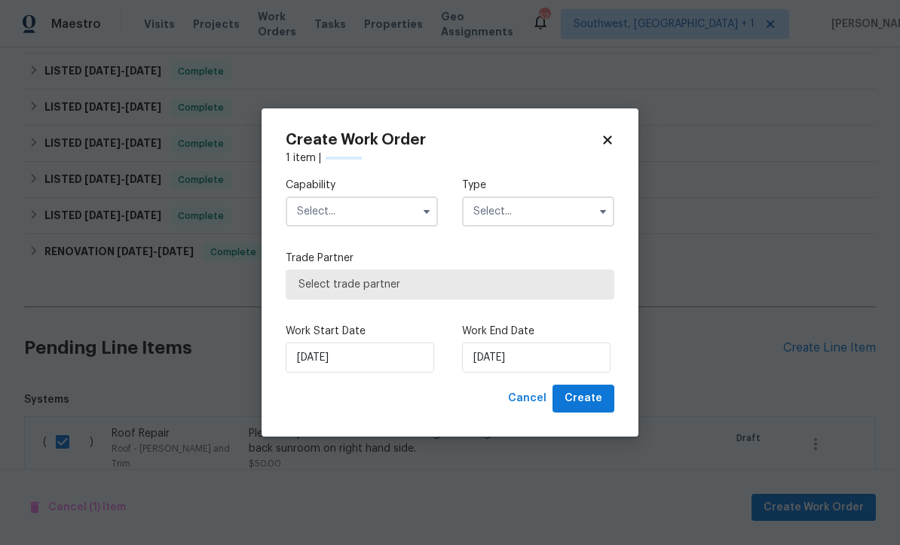
click at [383, 200] on input "text" at bounding box center [362, 212] width 152 height 30
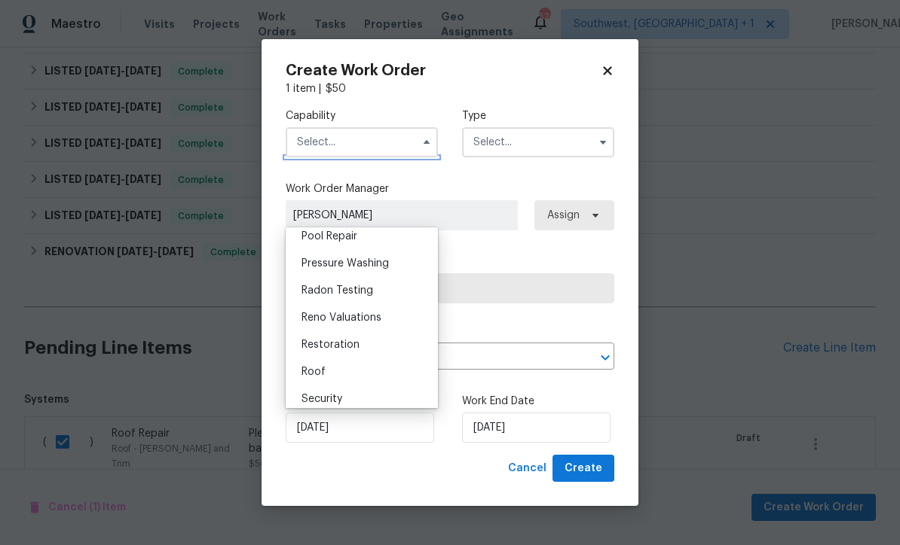
scroll to position [1459, 0]
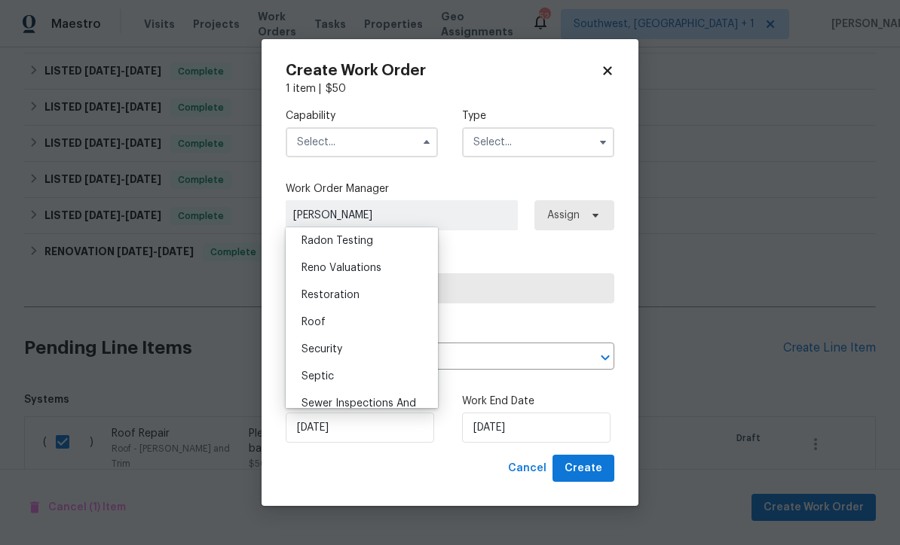
click at [343, 331] on div "Roof" at bounding box center [361, 322] width 145 height 27
type input "Roof"
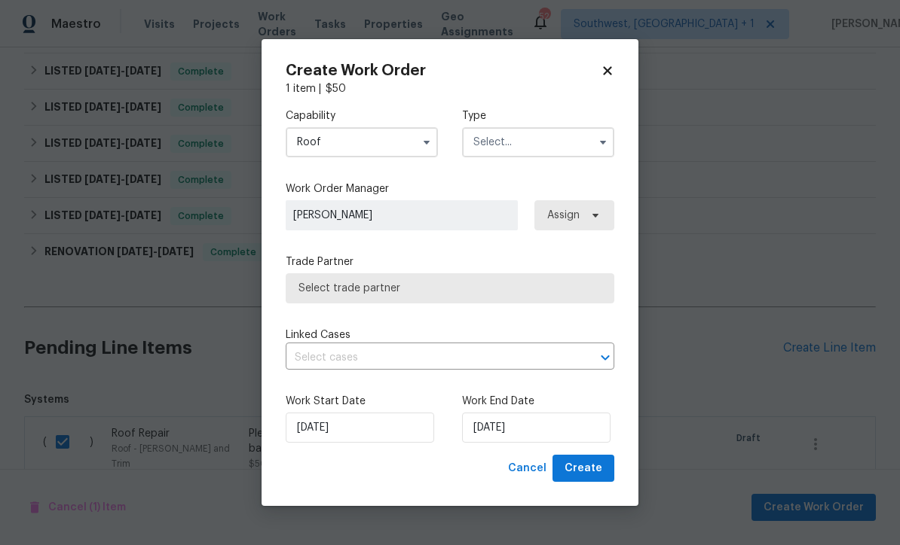
click at [548, 138] on input "text" at bounding box center [538, 142] width 152 height 30
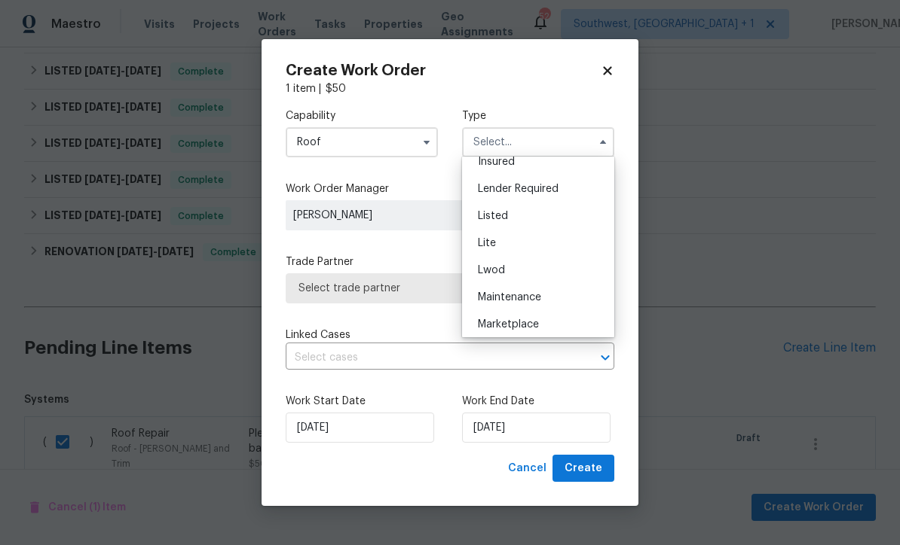
scroll to position [118, 0]
click at [527, 221] on div "Listed" at bounding box center [538, 219] width 145 height 27
type input "Listed"
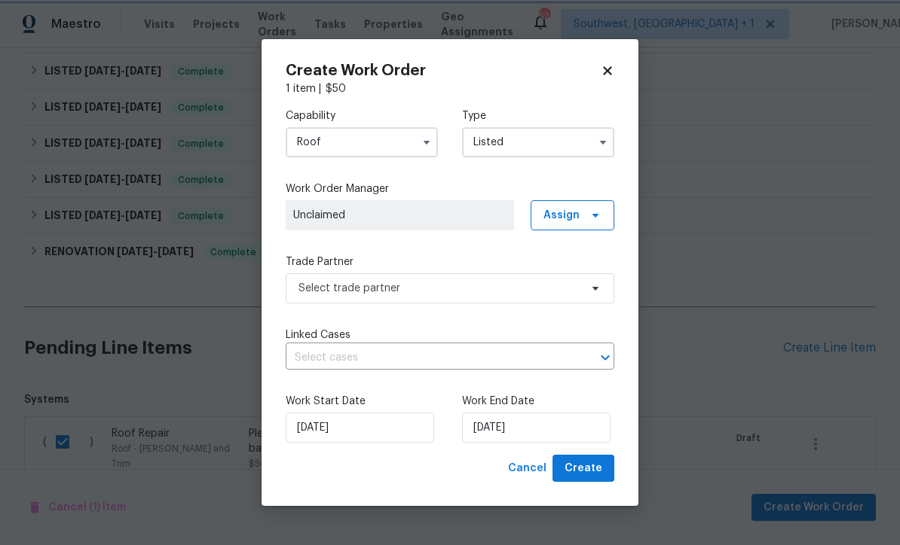
scroll to position [0, 0]
click at [587, 219] on span at bounding box center [593, 215] width 17 height 12
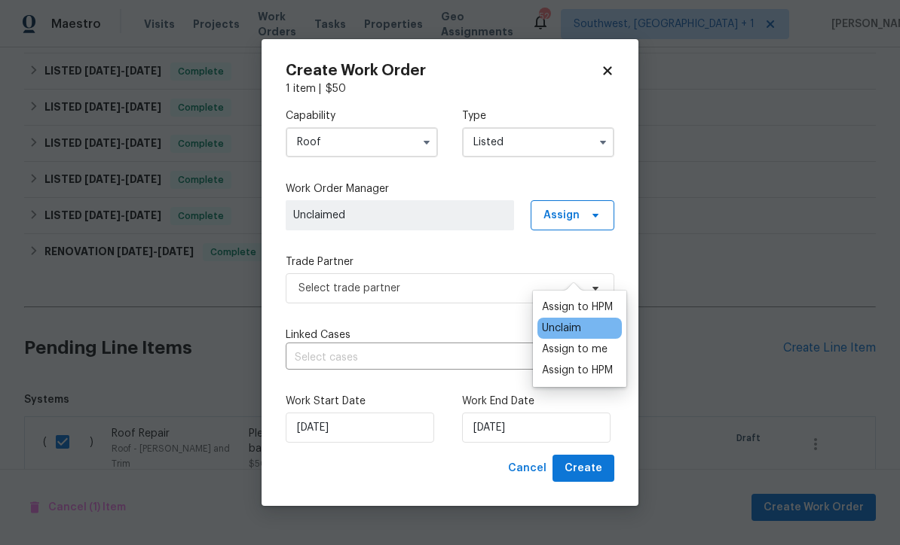
click at [582, 342] on div "Assign to me" at bounding box center [575, 349] width 66 height 15
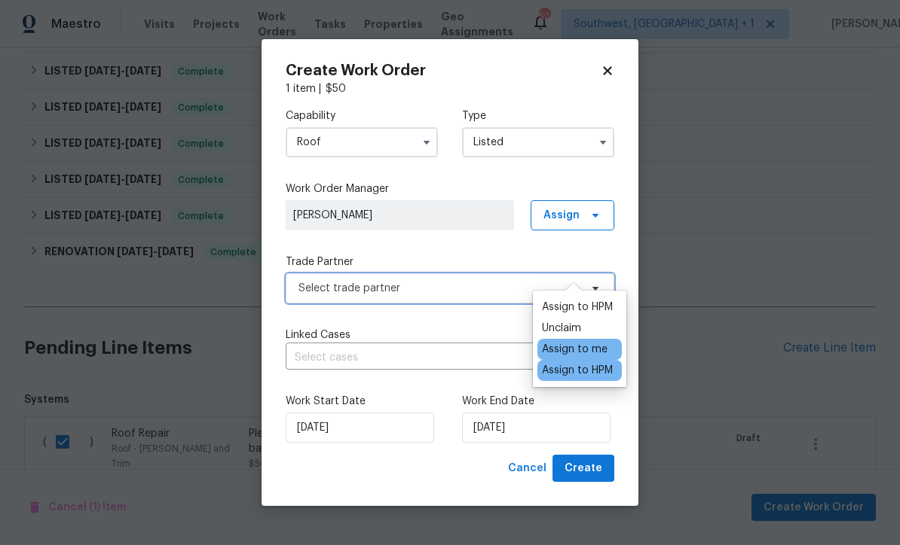
click at [432, 288] on span "Select trade partner" at bounding box center [438, 288] width 281 height 15
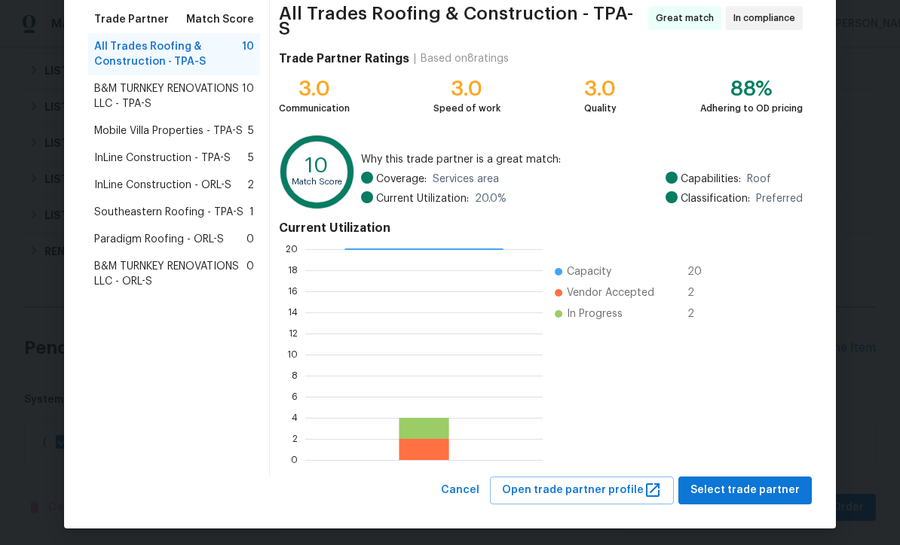
scroll to position [119, 0]
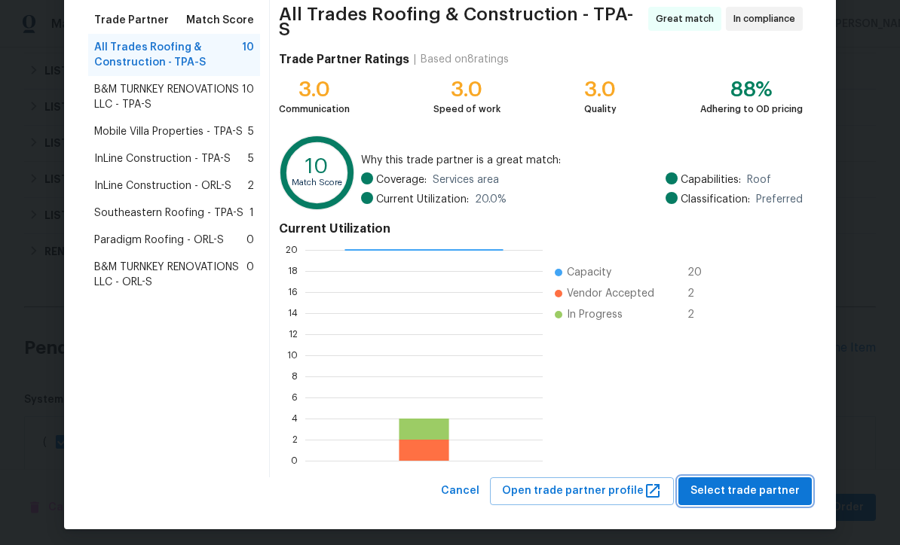
click at [753, 484] on span "Select trade partner" at bounding box center [744, 491] width 109 height 19
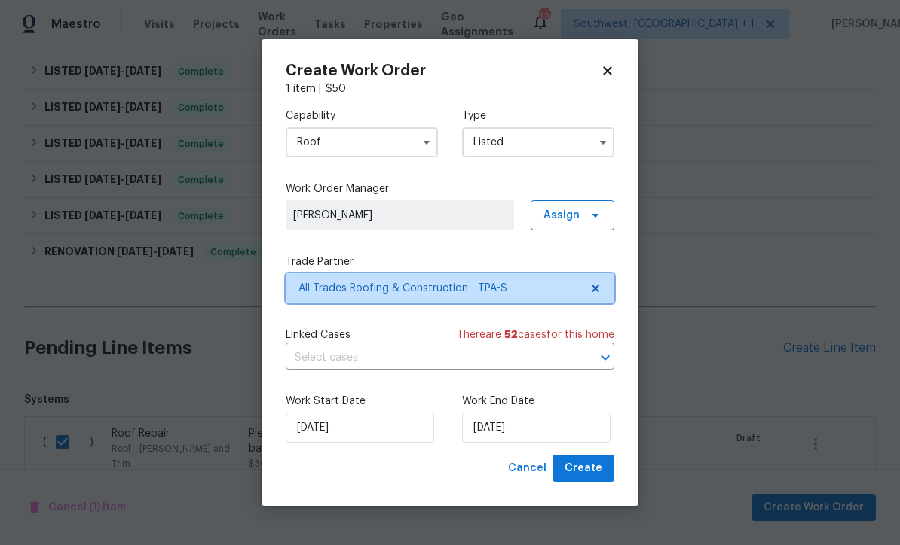
scroll to position [0, 0]
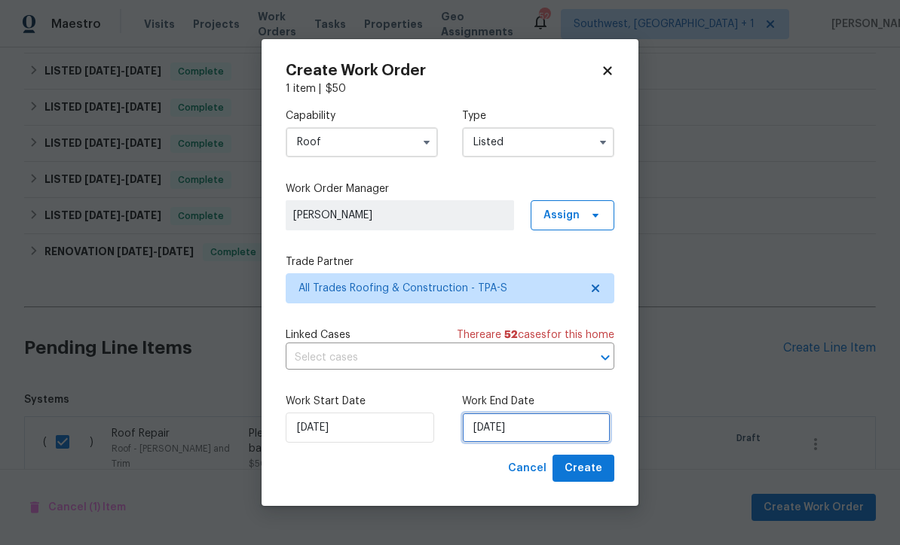
click at [549, 432] on input "[DATE]" at bounding box center [536, 428] width 148 height 30
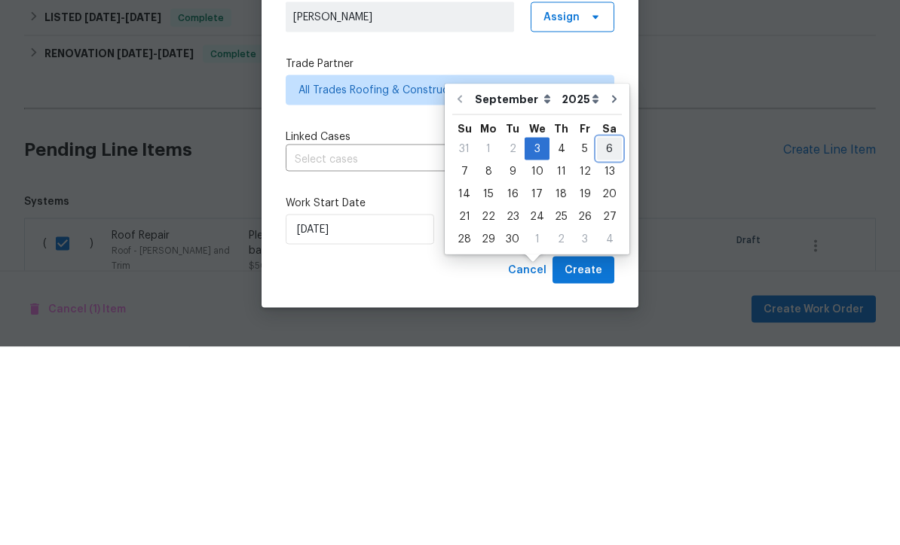
click at [598, 337] on div "6" at bounding box center [609, 347] width 25 height 21
type input "9/6/2025"
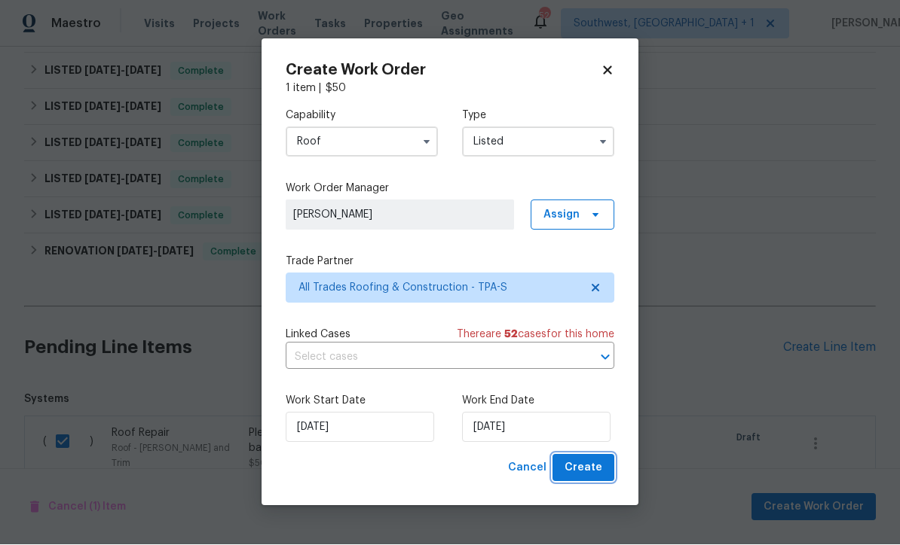
click at [591, 481] on button "Create" at bounding box center [583, 469] width 62 height 28
checkbox input "false"
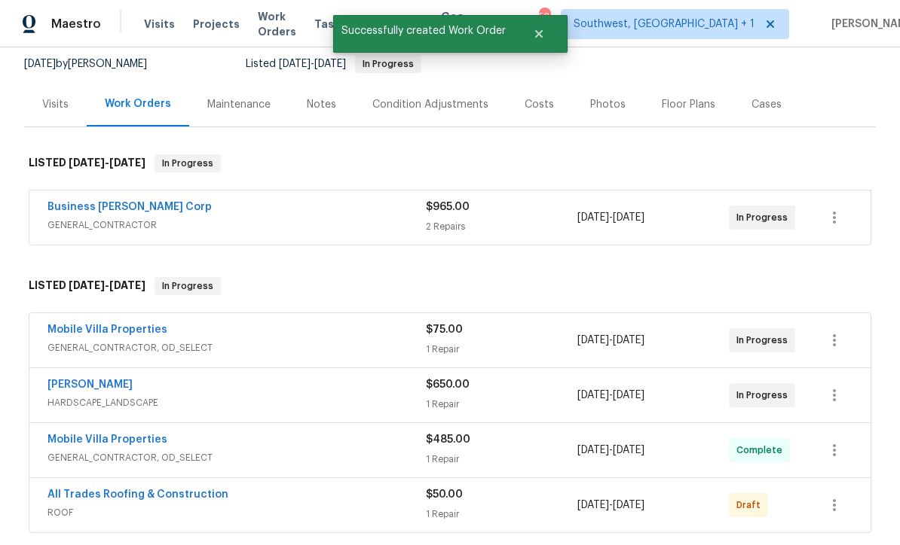
scroll to position [133, 0]
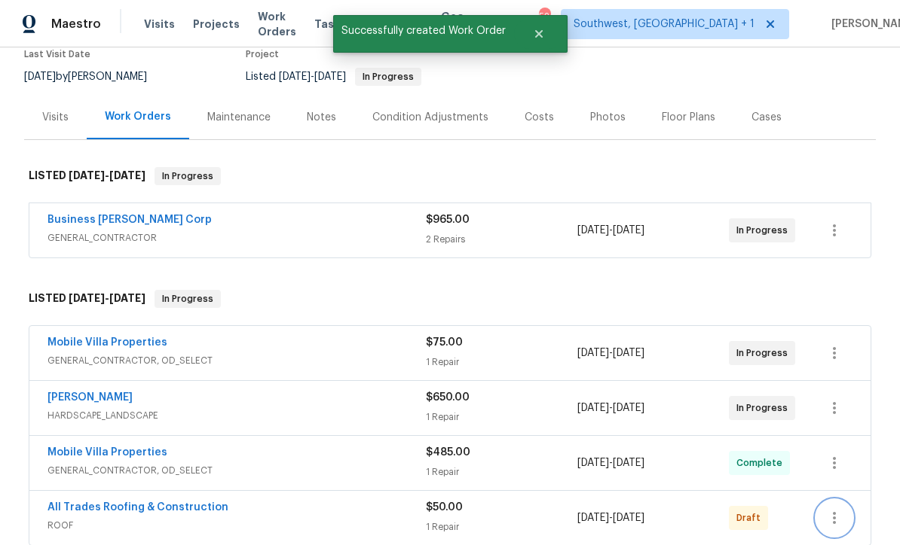
click at [838, 509] on icon "button" at bounding box center [834, 518] width 18 height 18
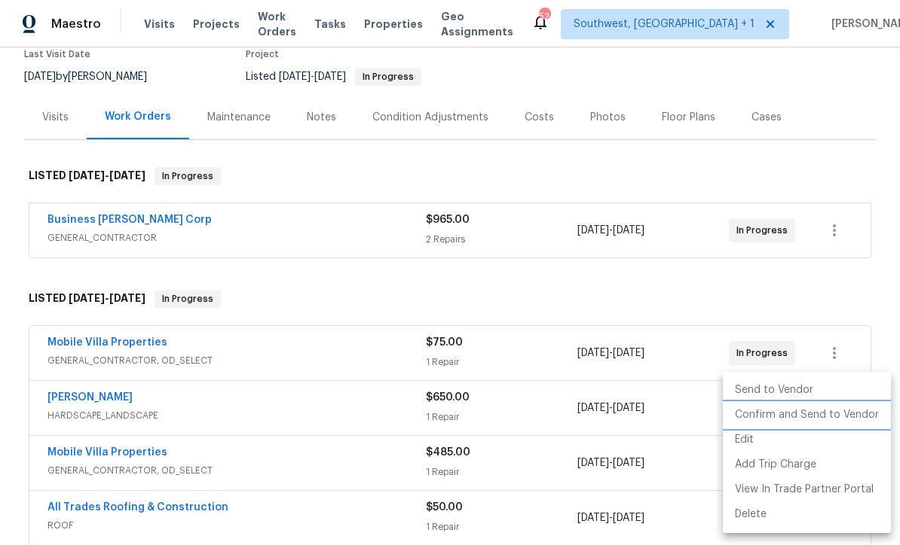
click at [802, 417] on li "Confirm and Send to Vendor" at bounding box center [806, 415] width 168 height 25
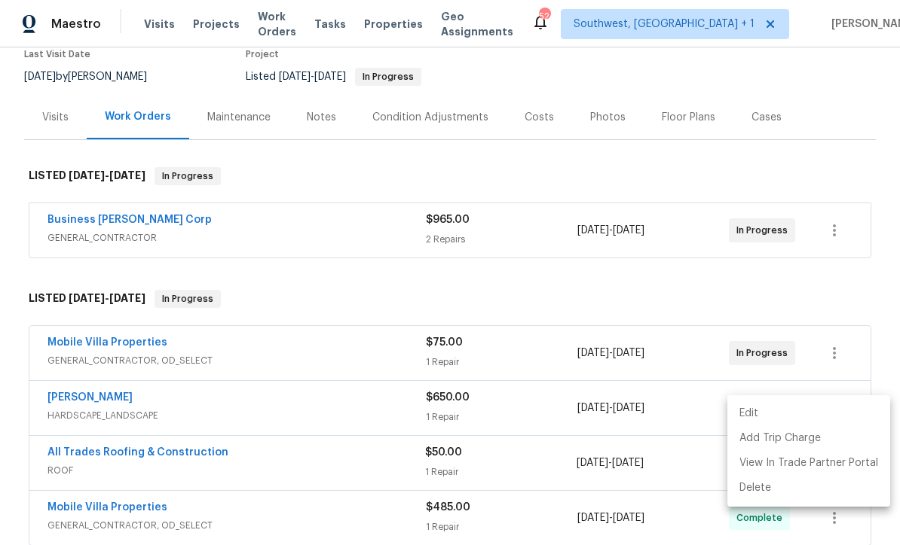
click at [741, 136] on div at bounding box center [450, 272] width 900 height 545
